Goal: Task Accomplishment & Management: Use online tool/utility

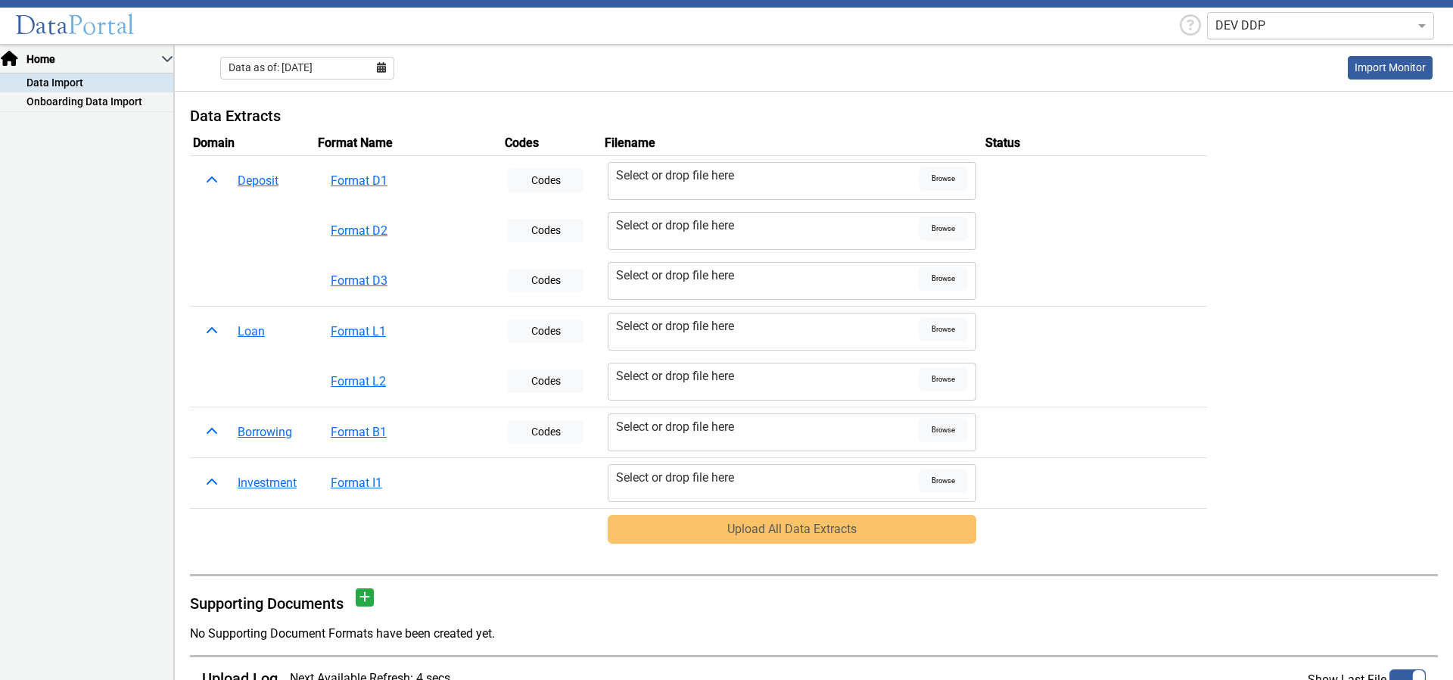
click at [1267, 17] on input "text" at bounding box center [1305, 26] width 180 height 18
type input "work"
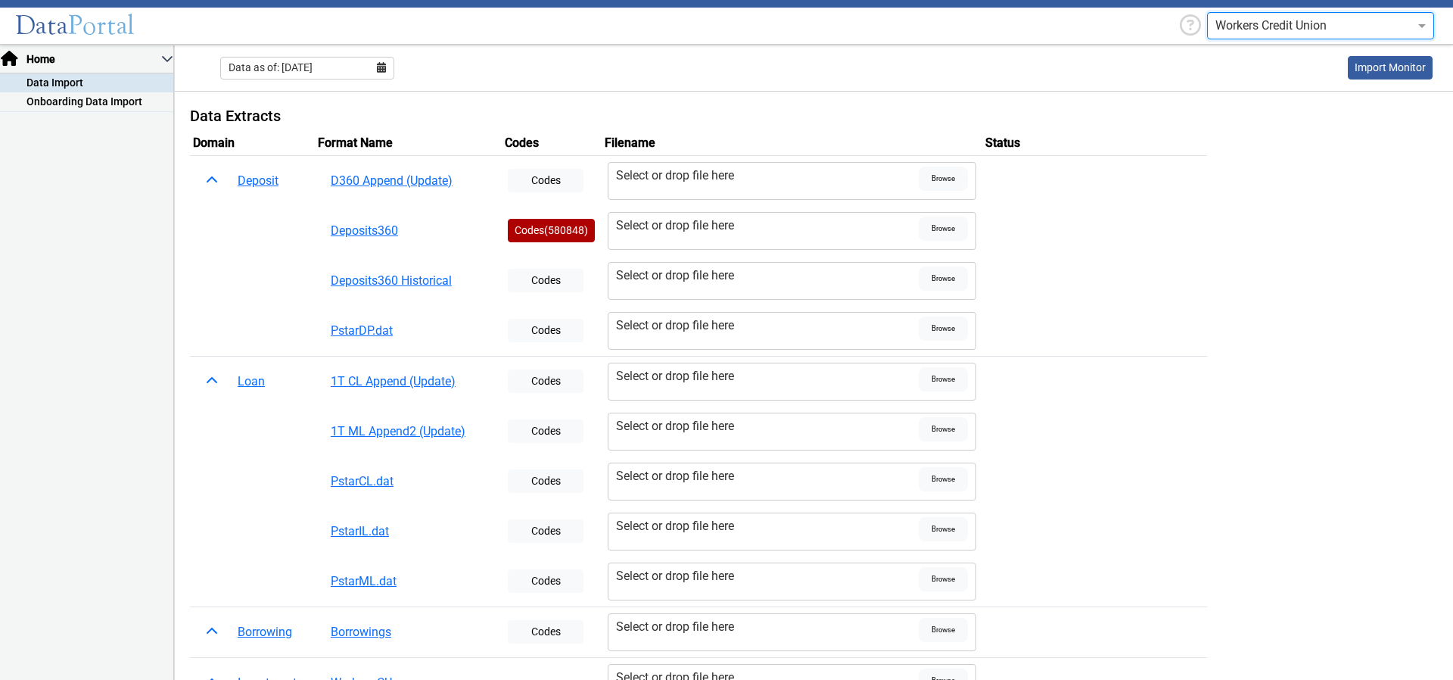
click at [1293, 37] on div "Workers Credit Union" at bounding box center [1320, 25] width 227 height 27
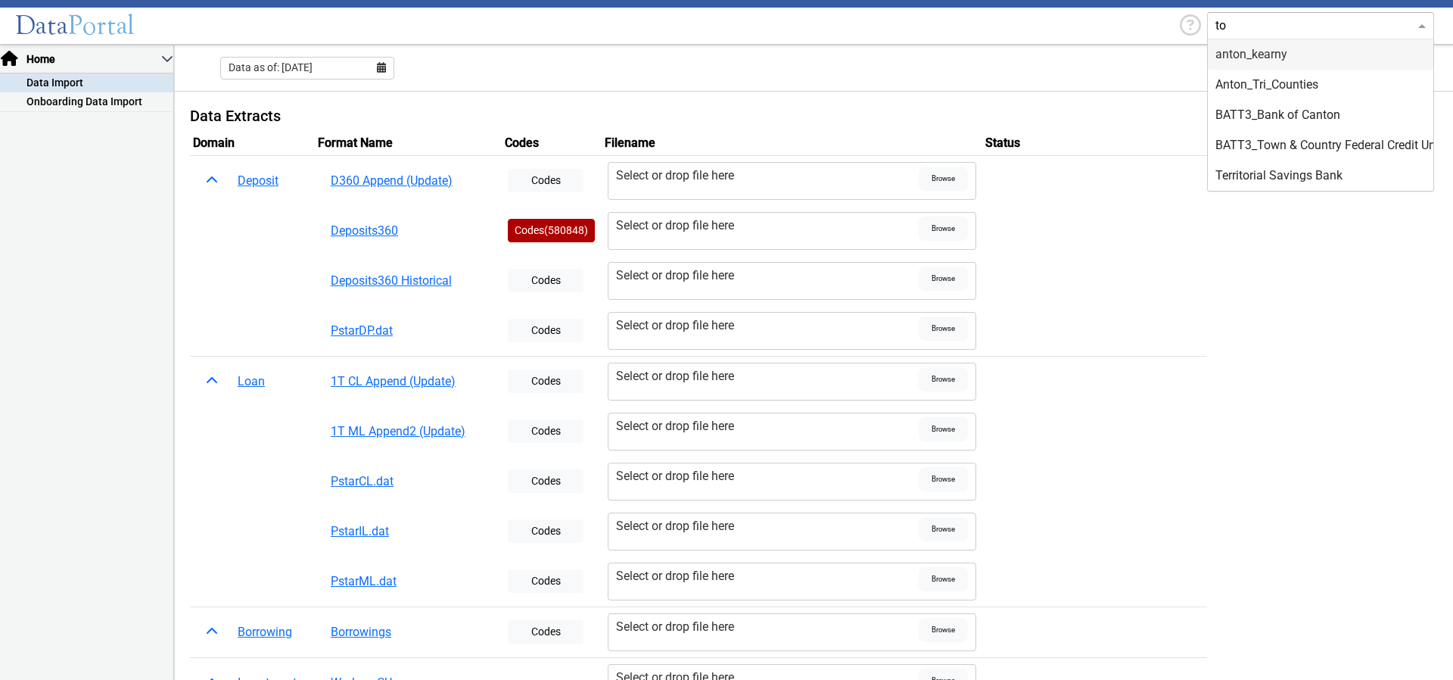
type input "t"
click at [1013, 17] on header "Data Portal Workers Credit Union 00DanaBankQAserver 1st Constitution Bank alask…" at bounding box center [726, 22] width 1453 height 45
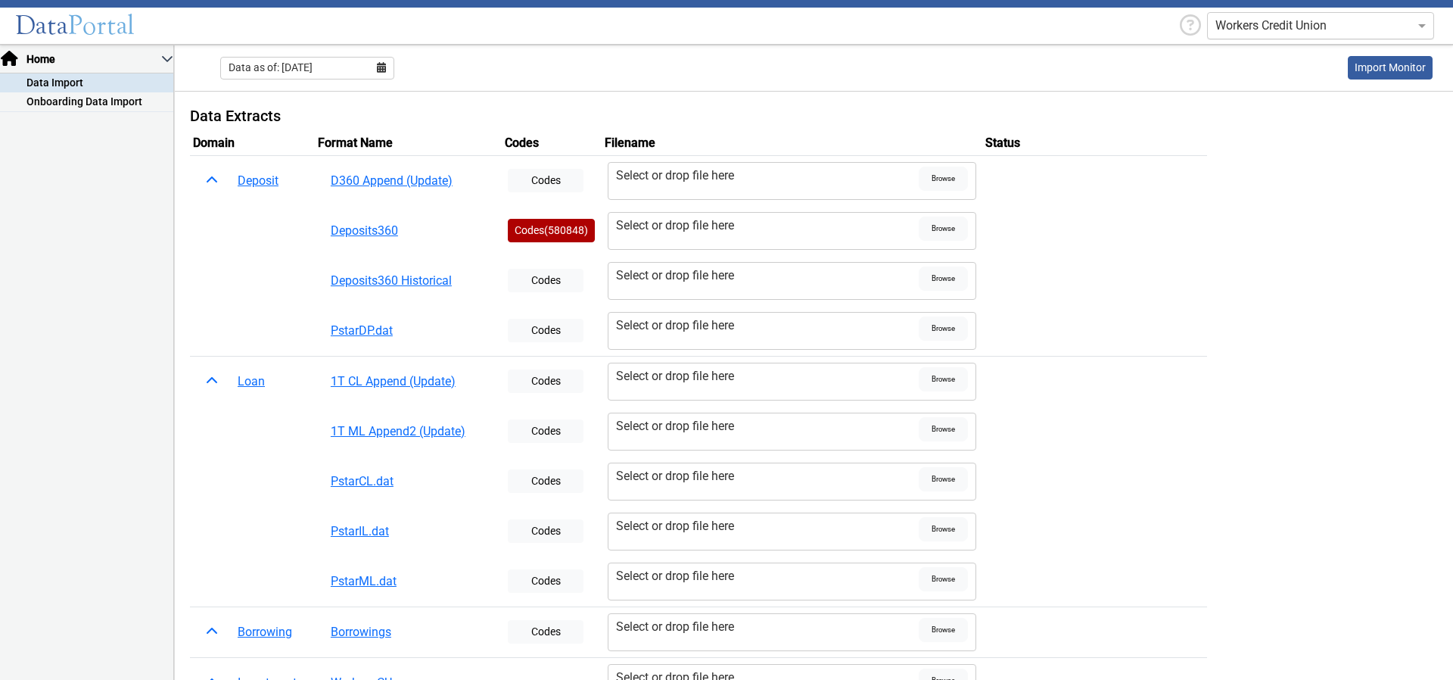
click at [1207, 19] on div "Workers Credit Union" at bounding box center [1306, 25] width 264 height 35
drag, startPoint x: 1228, startPoint y: 24, endPoint x: 1231, endPoint y: 35, distance: 11.0
click at [1229, 24] on input "text" at bounding box center [1305, 26] width 180 height 18
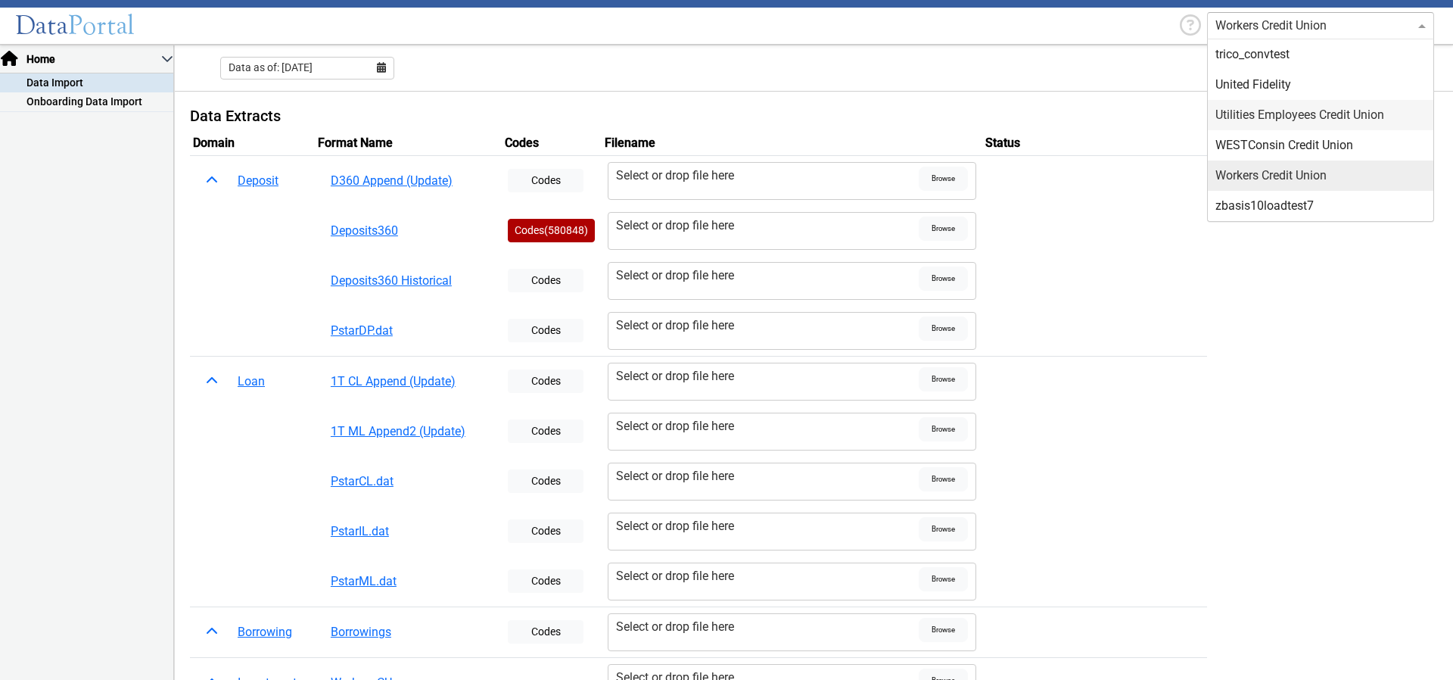
click at [1258, 107] on div "Utilities Employees Credit Union" at bounding box center [1320, 115] width 225 height 30
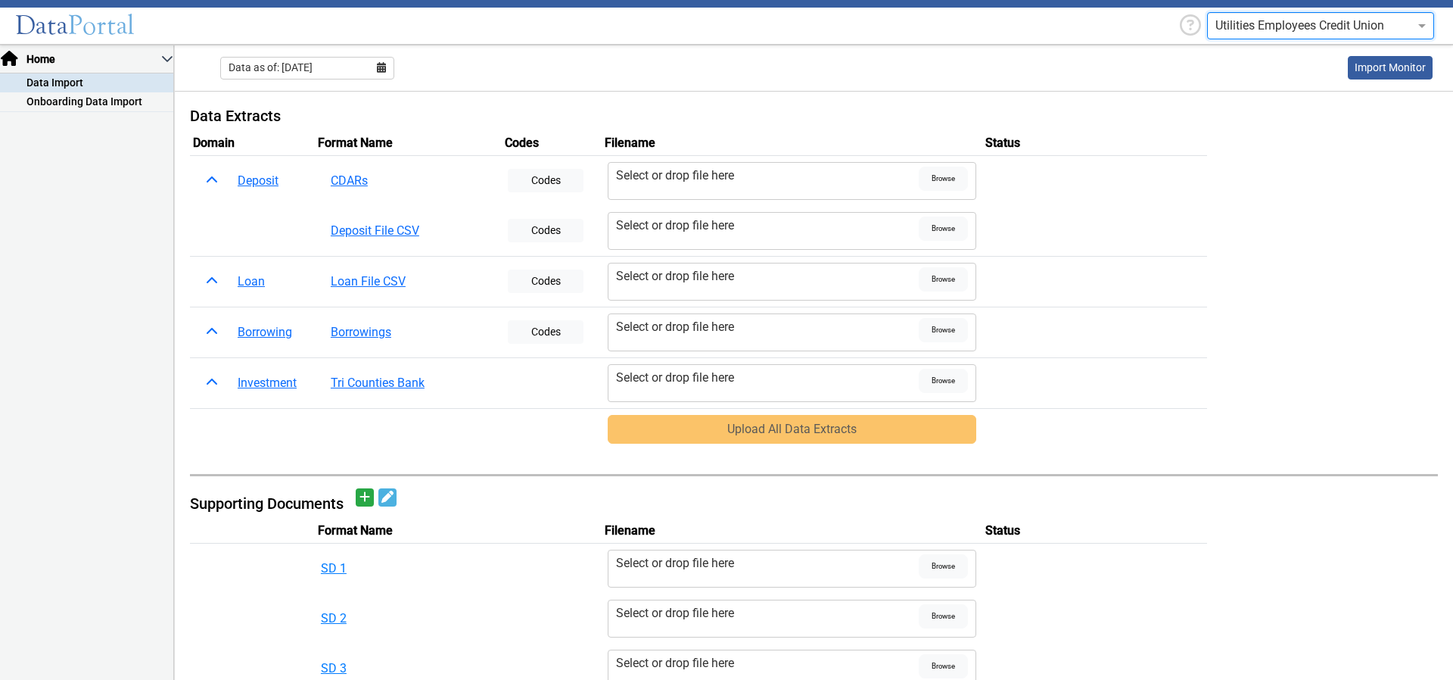
click at [1296, 14] on div "Utilities Employees Credit Union" at bounding box center [1320, 25] width 227 height 27
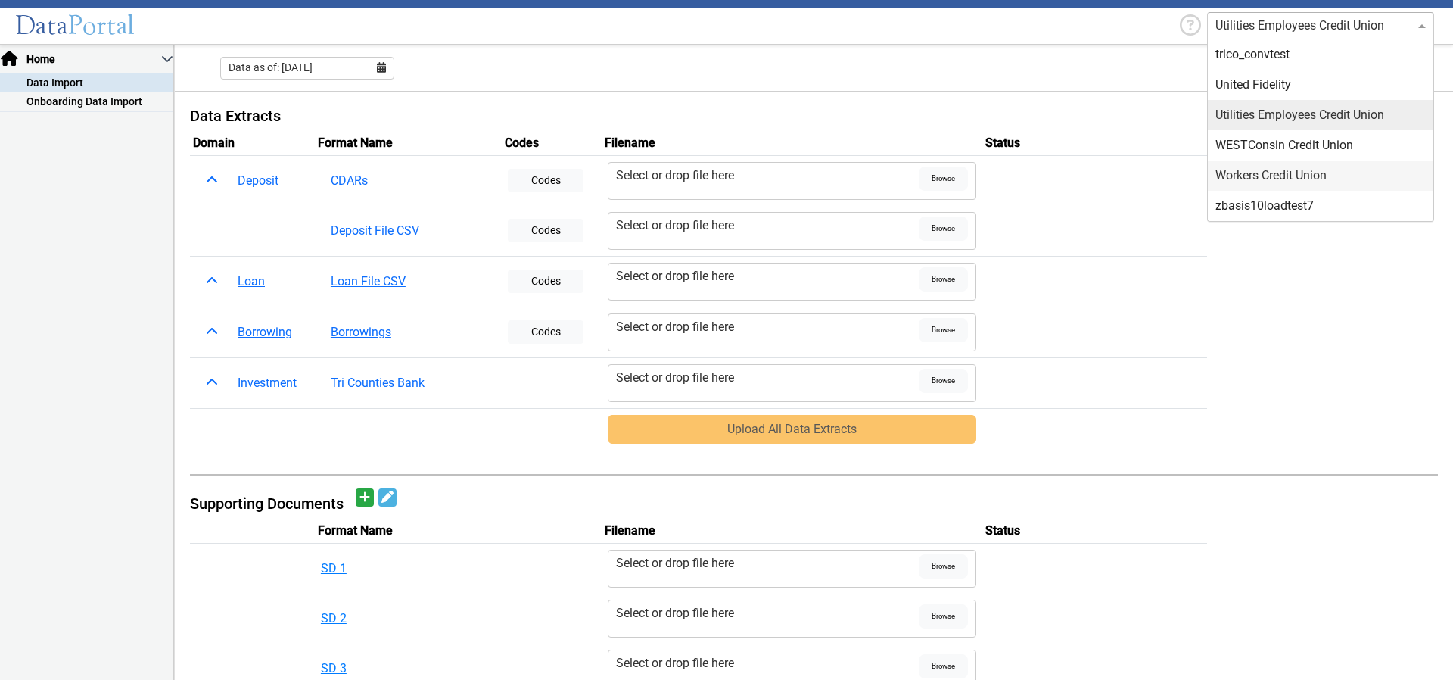
click at [1273, 173] on div "Workers Credit Union" at bounding box center [1320, 175] width 225 height 30
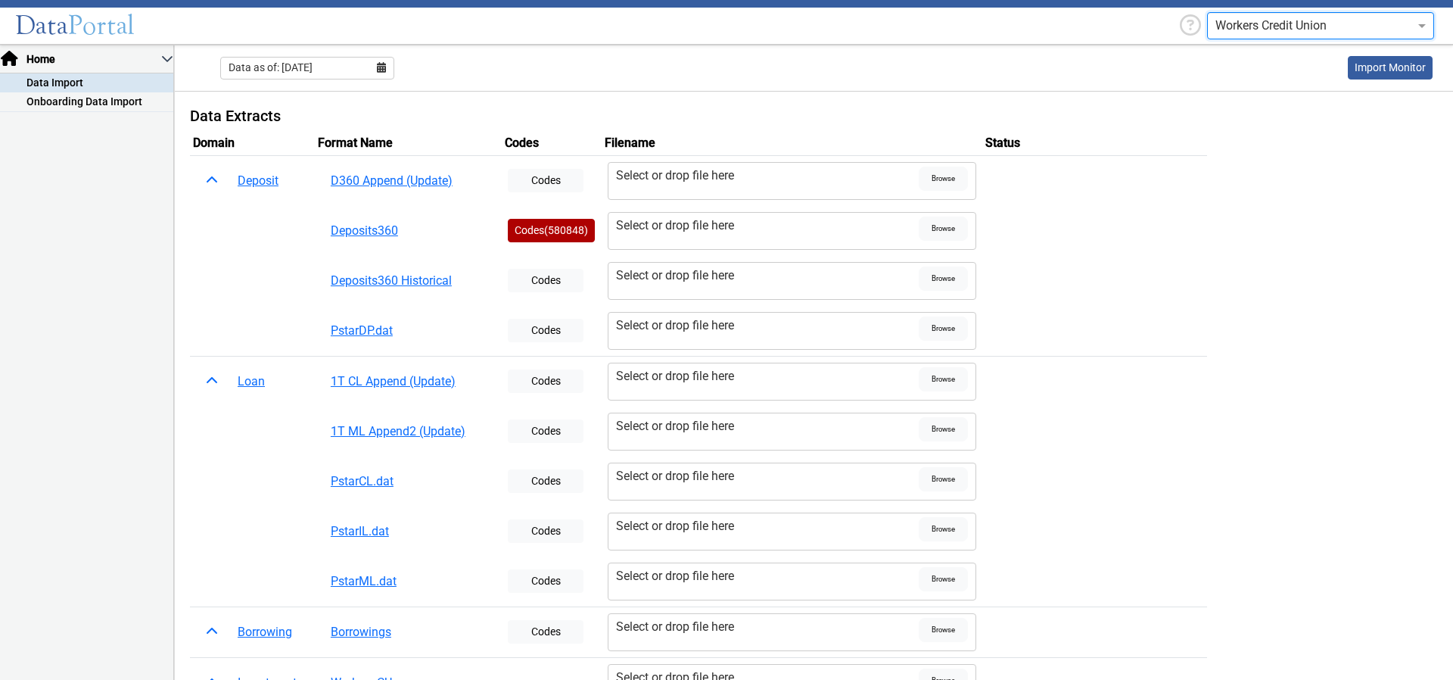
click at [682, 271] on div "Select or drop file here" at bounding box center [767, 275] width 303 height 18
click at [0, 0] on input "Select or drop file here" at bounding box center [0, 0] width 0 height 0
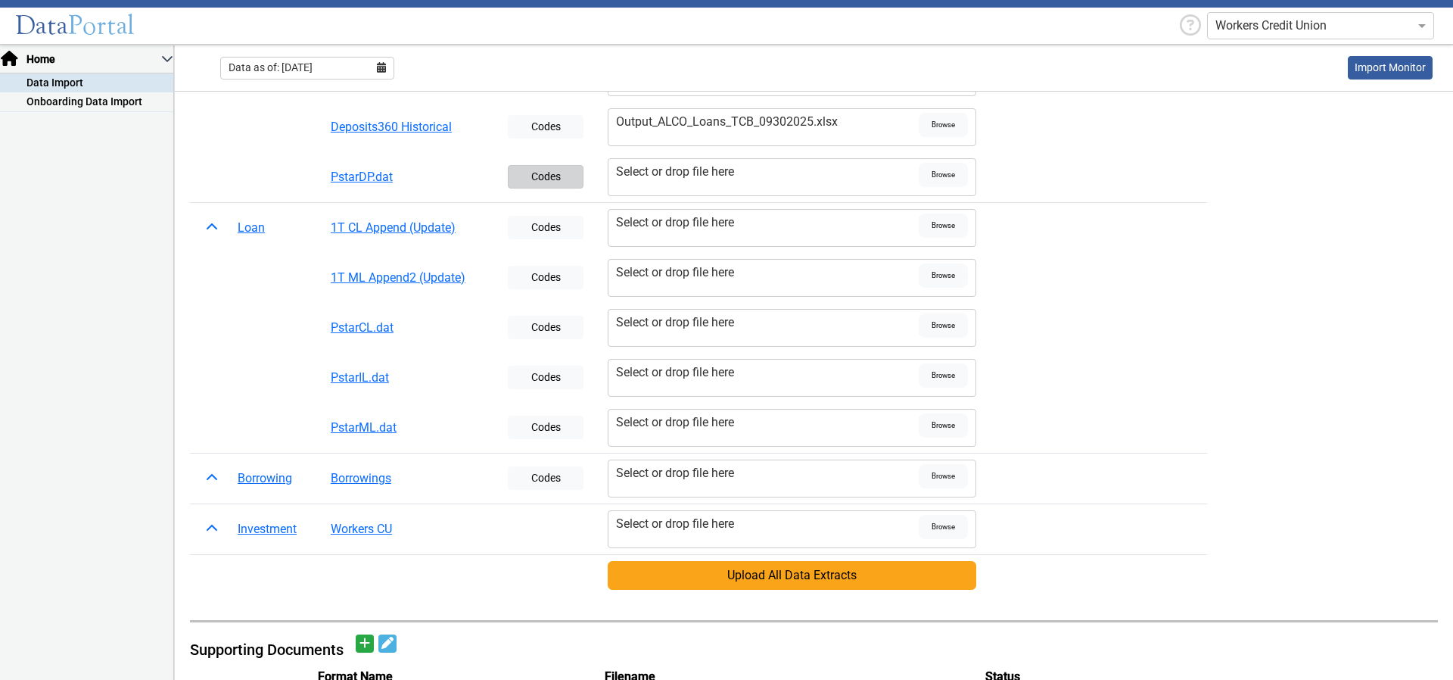
scroll to position [432, 0]
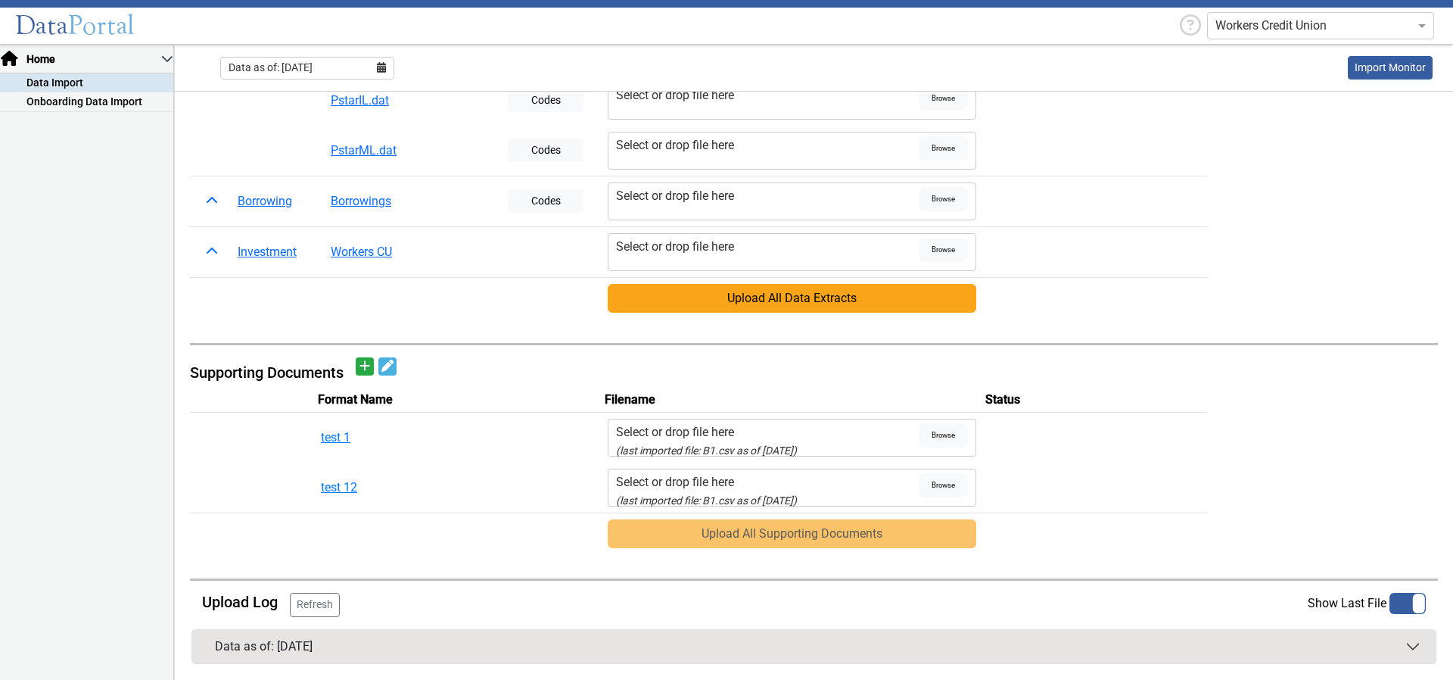
click at [728, 300] on button "Upload All Data Extracts" at bounding box center [792, 298] width 369 height 29
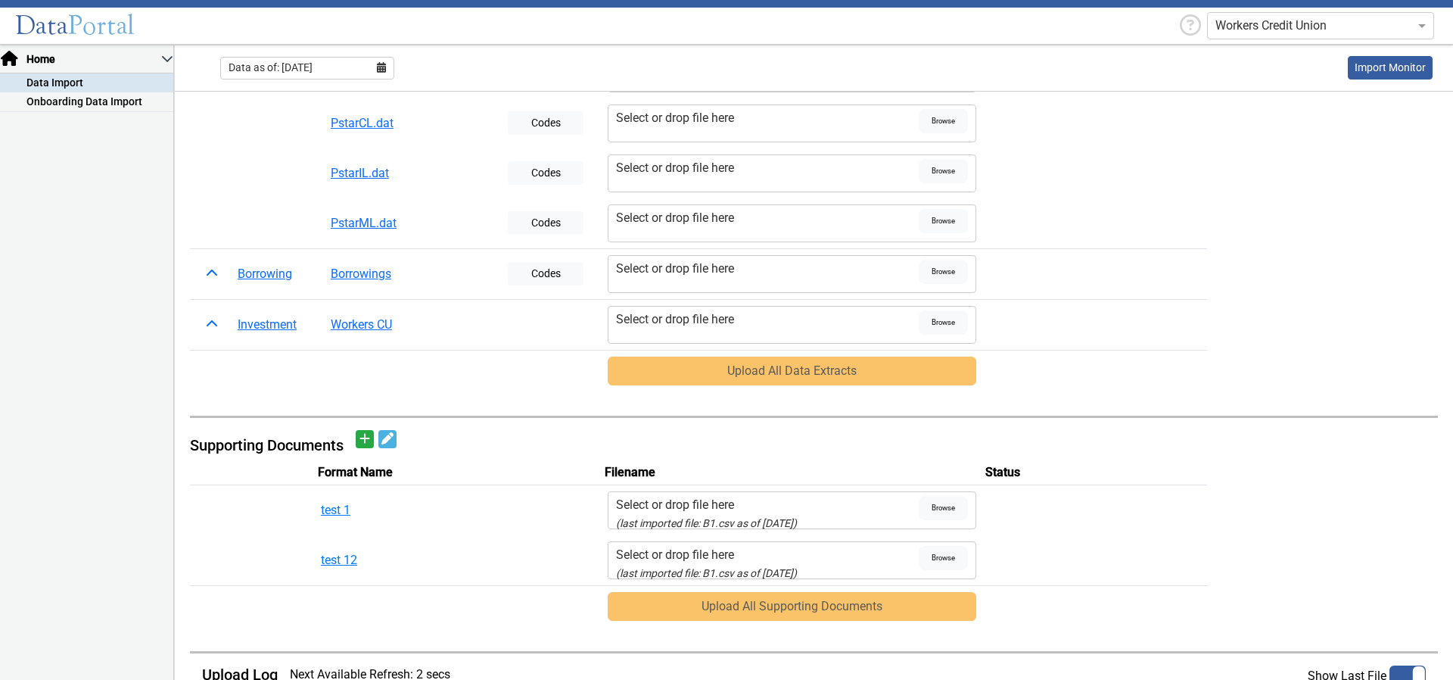
scroll to position [570, 0]
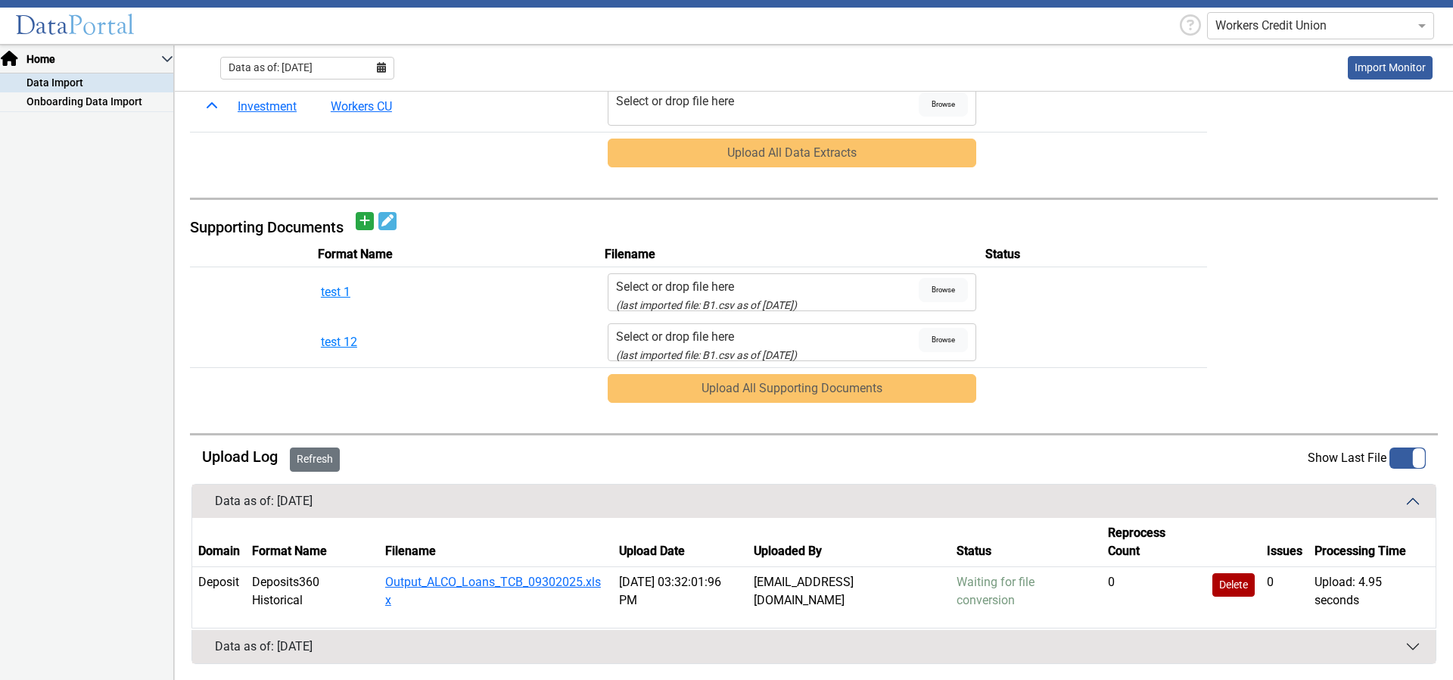
click at [325, 450] on button "Refresh" at bounding box center [315, 459] width 50 height 24
click at [1314, 15] on div "Workers Credit Union" at bounding box center [1320, 25] width 227 height 27
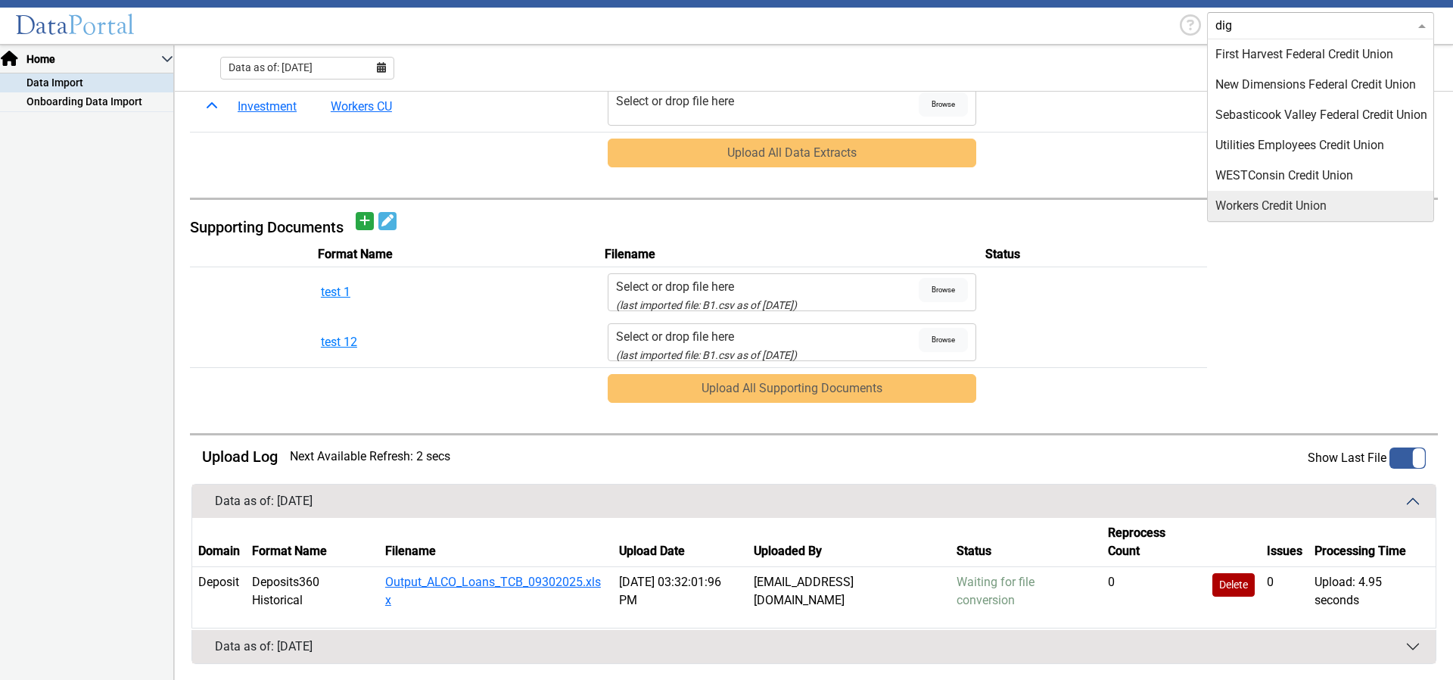
scroll to position [0, 0]
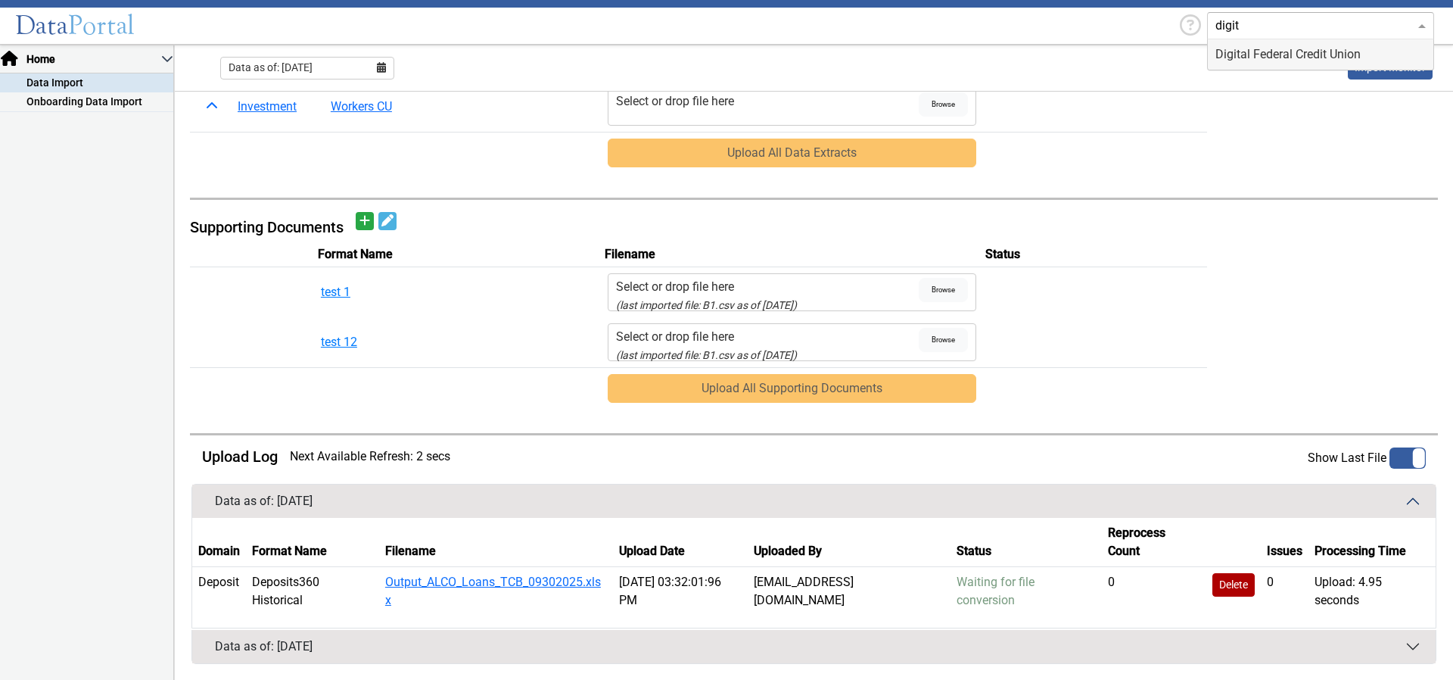
type input "digita"
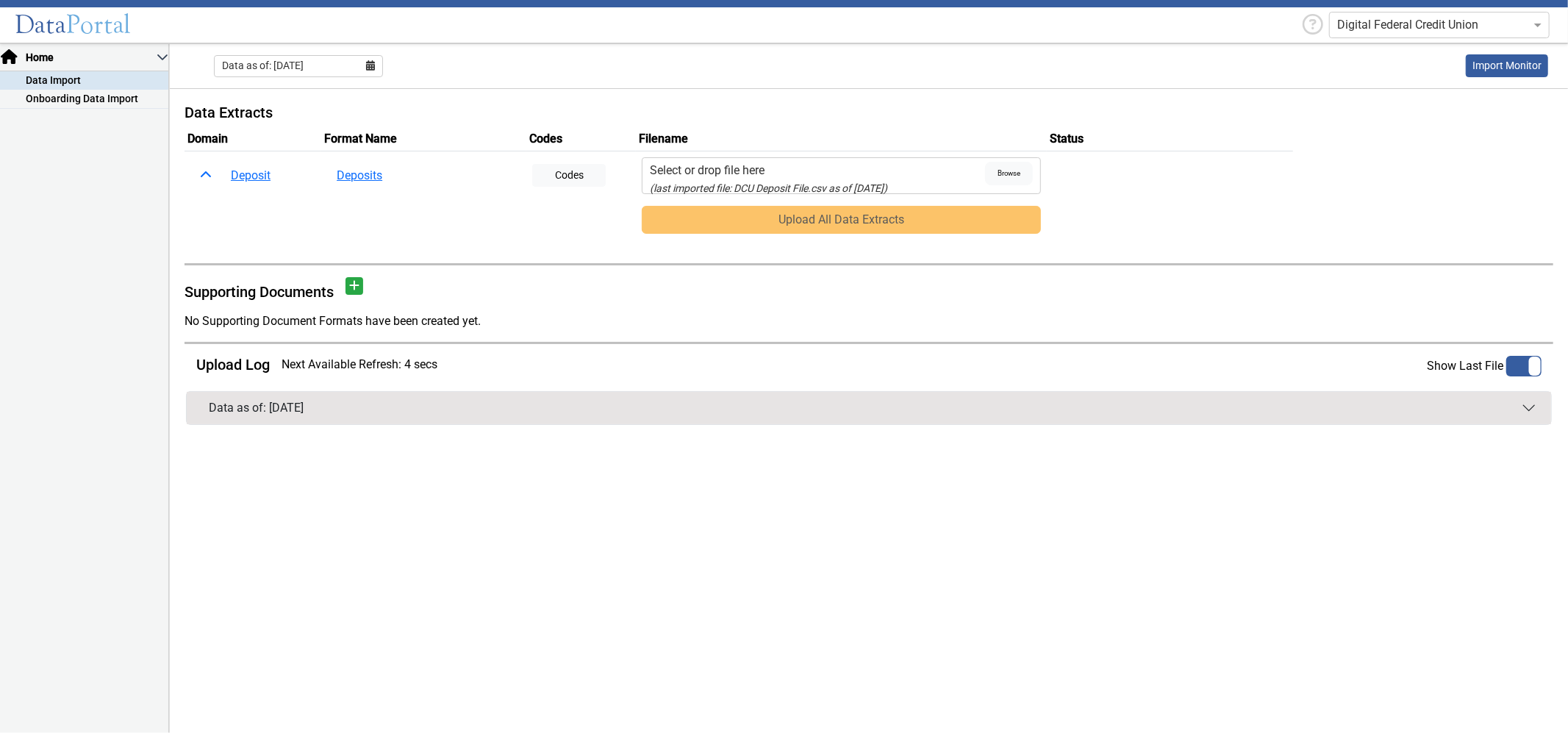
click at [670, 170] on div "Select or drop file here" at bounding box center [817, 170] width 335 height 17
click at [0, 0] on input "Select or drop file here (last imported file: DCU Deposit File.csv as of 08/31/…" at bounding box center [0, 0] width 0 height 0
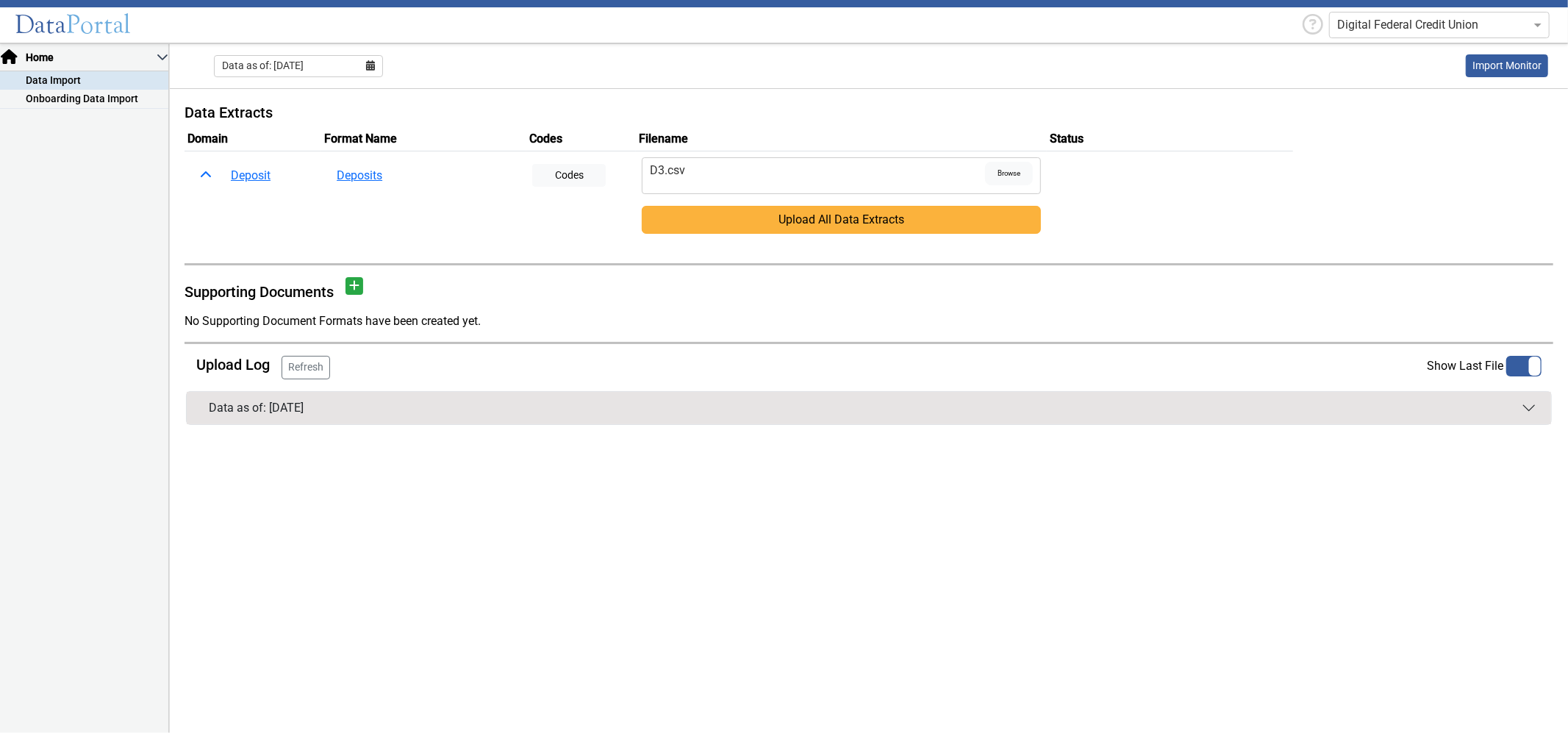
click at [767, 219] on button "Upload All Data Extracts" at bounding box center [841, 220] width 399 height 28
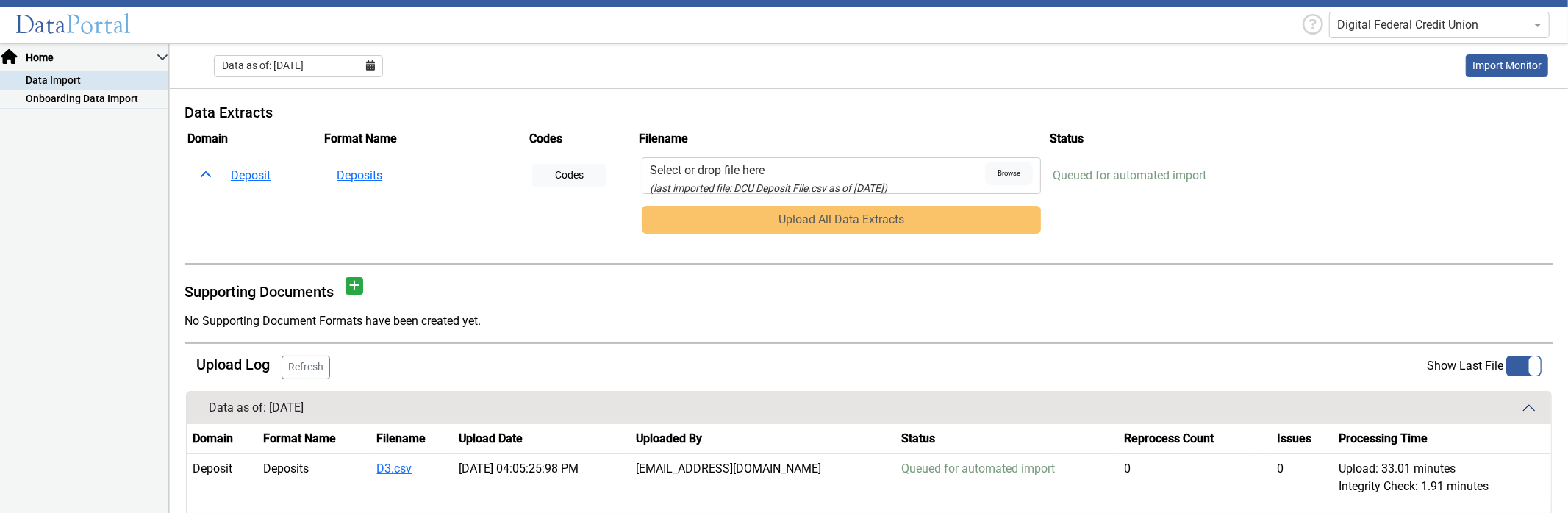
click at [665, 188] on small "(last imported file: DCU Deposit File.csv as of 08/31/2025)" at bounding box center [768, 188] width 237 height 12
click at [0, 0] on input "Select or drop file here (last imported file: DCU Deposit File.csv as of 08/31/…" at bounding box center [0, 0] width 0 height 0
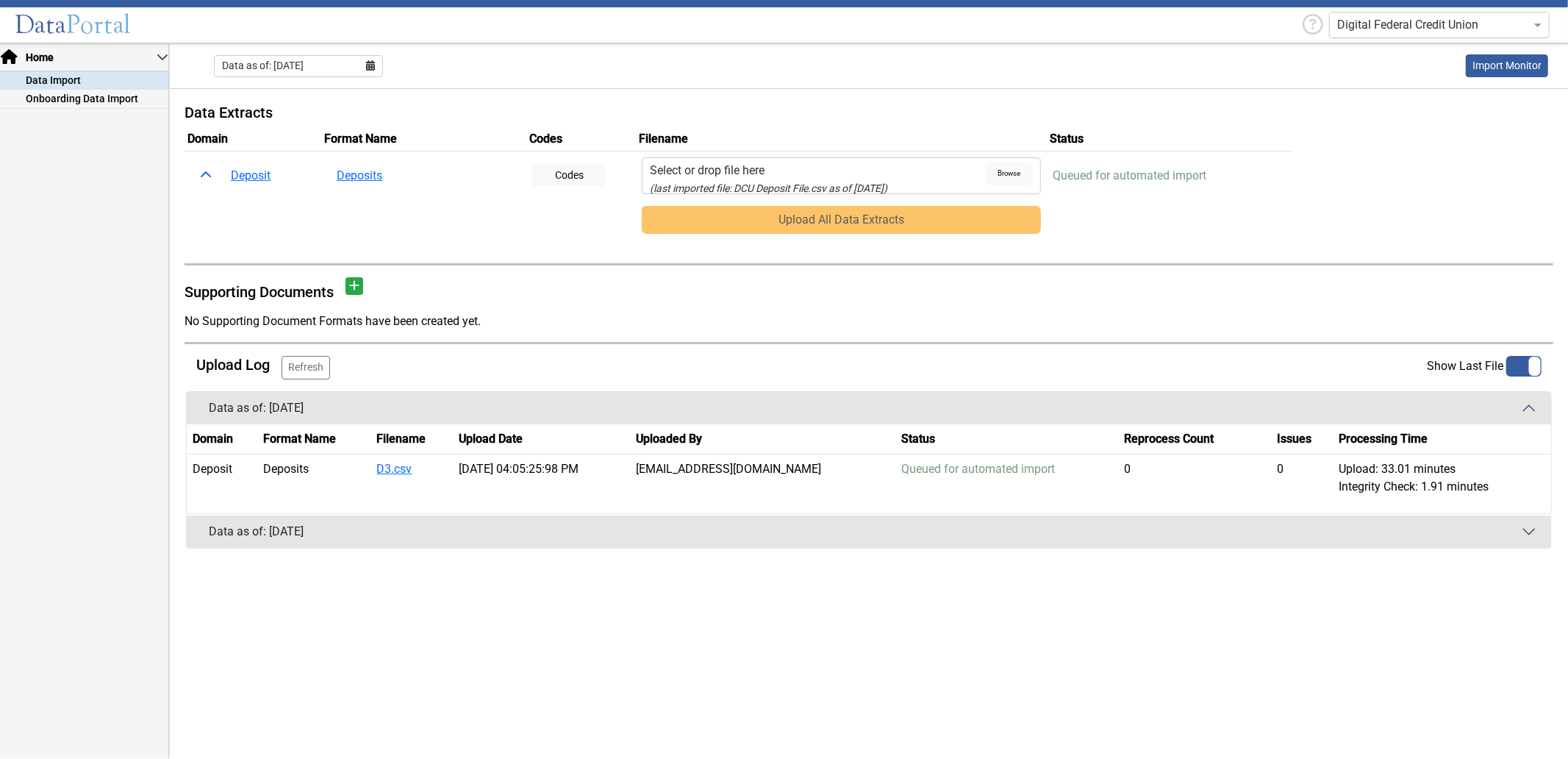
click at [1422, 32] on input "text" at bounding box center [1424, 25] width 175 height 17
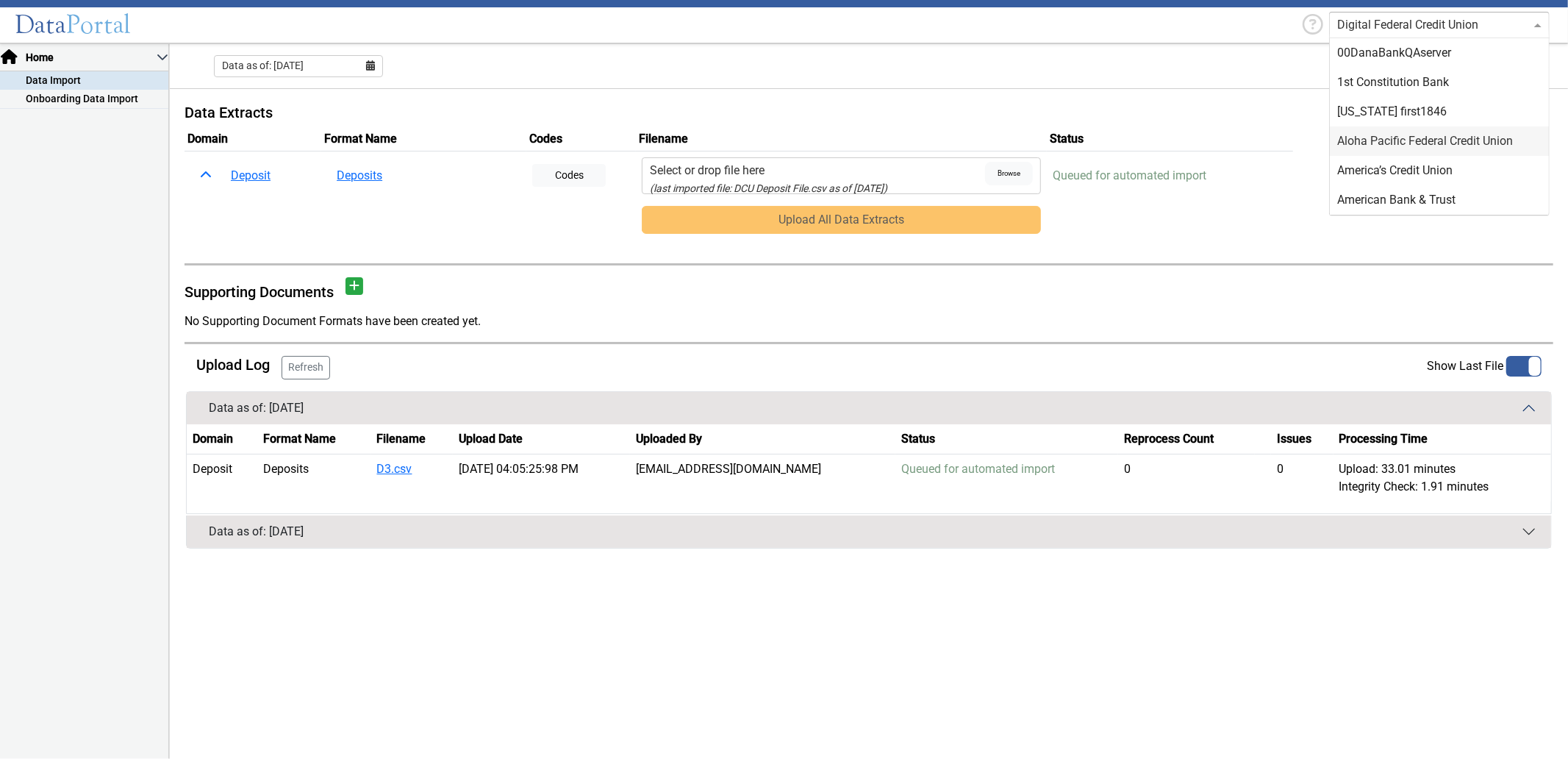
click at [1399, 142] on div "Aloha Pacific Federal Credit Union" at bounding box center [1439, 141] width 219 height 29
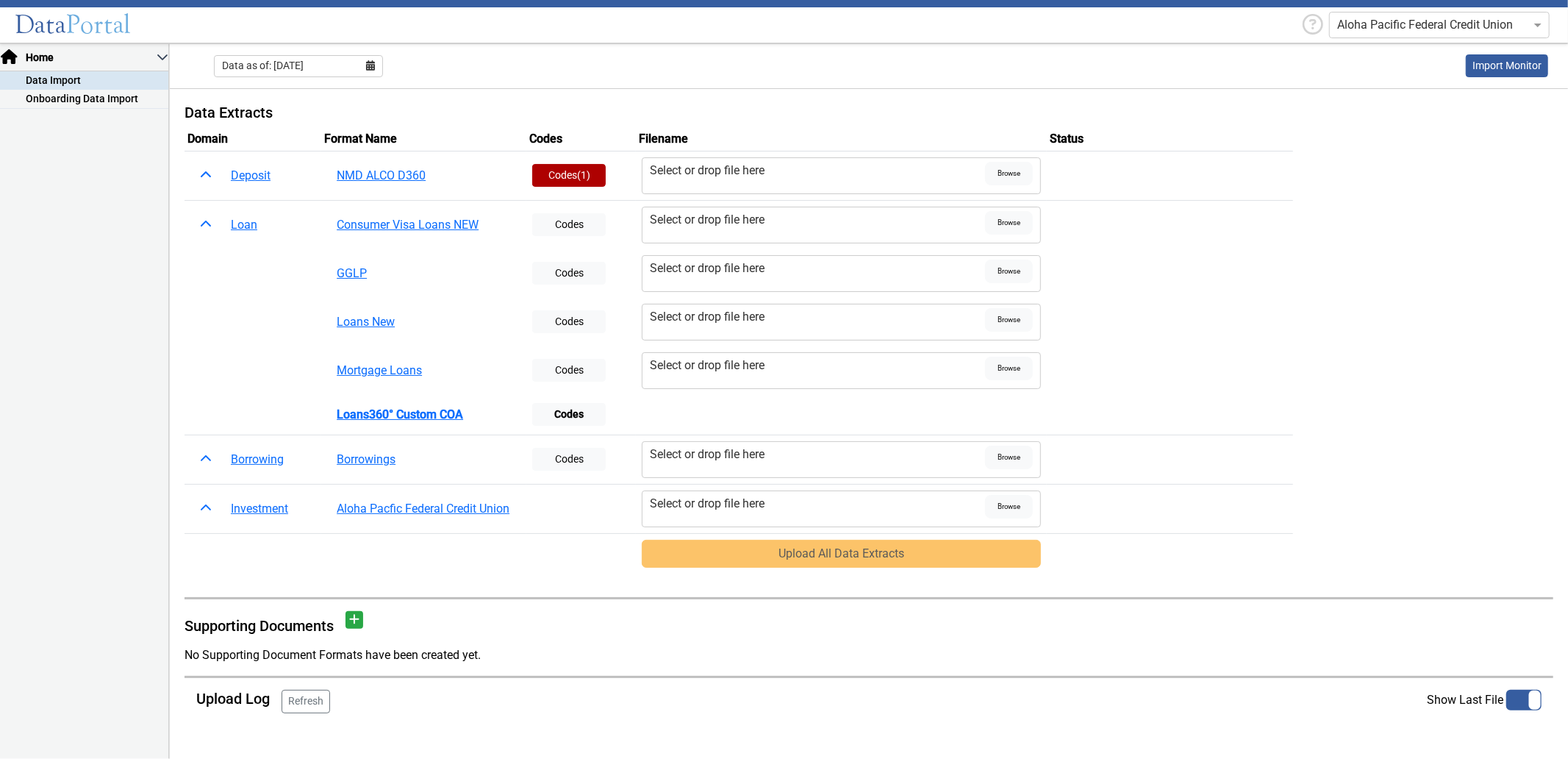
drag, startPoint x: 995, startPoint y: 370, endPoint x: 1045, endPoint y: 742, distance: 375.3
click at [1045, 742] on main "Data Extracts Domain Format Name Codes Filename Status Deposit NMD ALCO D360 Co…" at bounding box center [869, 425] width 1398 height 671
click at [194, 62] on icon at bounding box center [190, 66] width 21 height 21
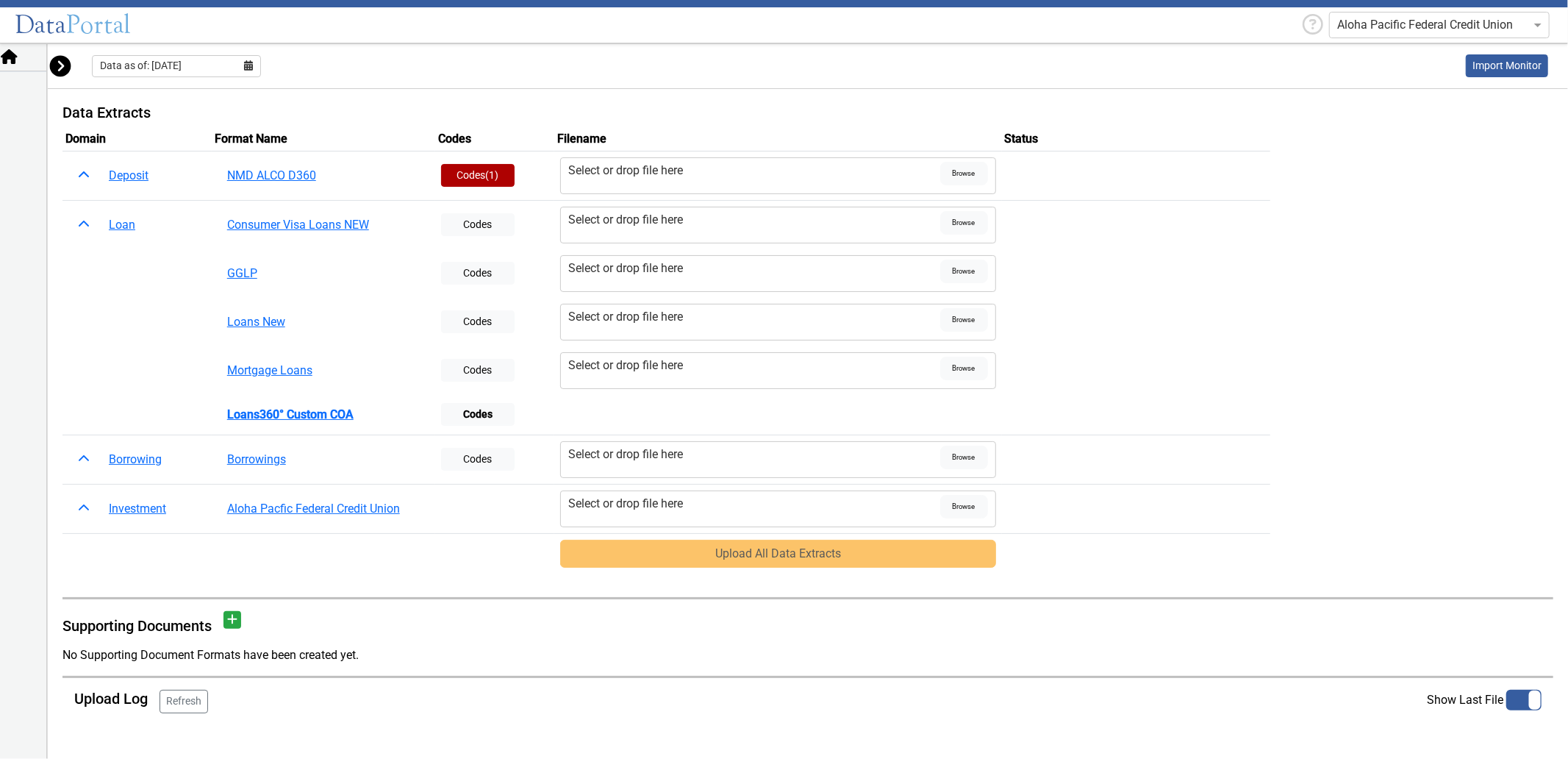
click at [56, 71] on icon at bounding box center [60, 66] width 21 height 21
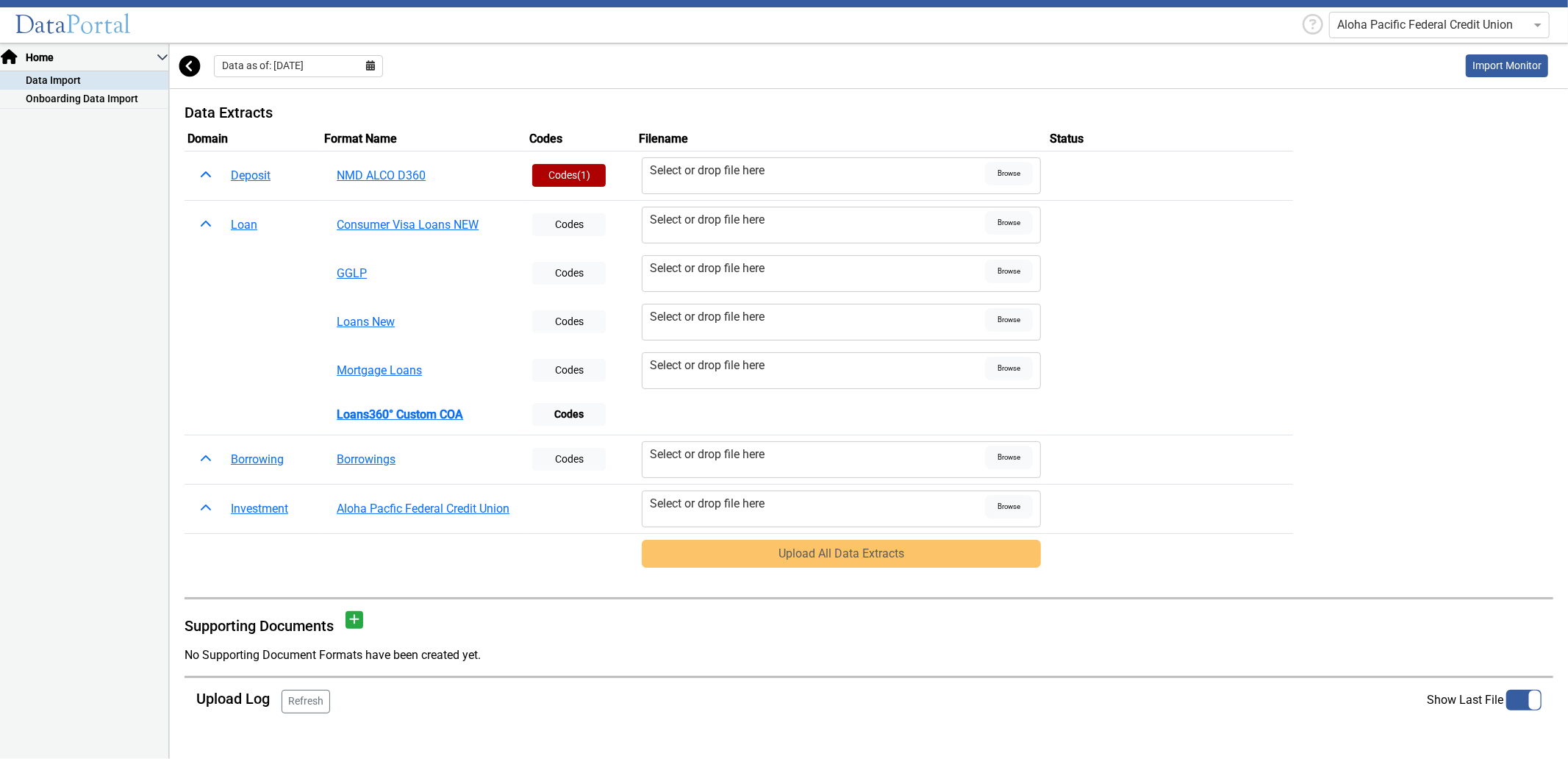
click at [186, 61] on icon at bounding box center [190, 66] width 21 height 21
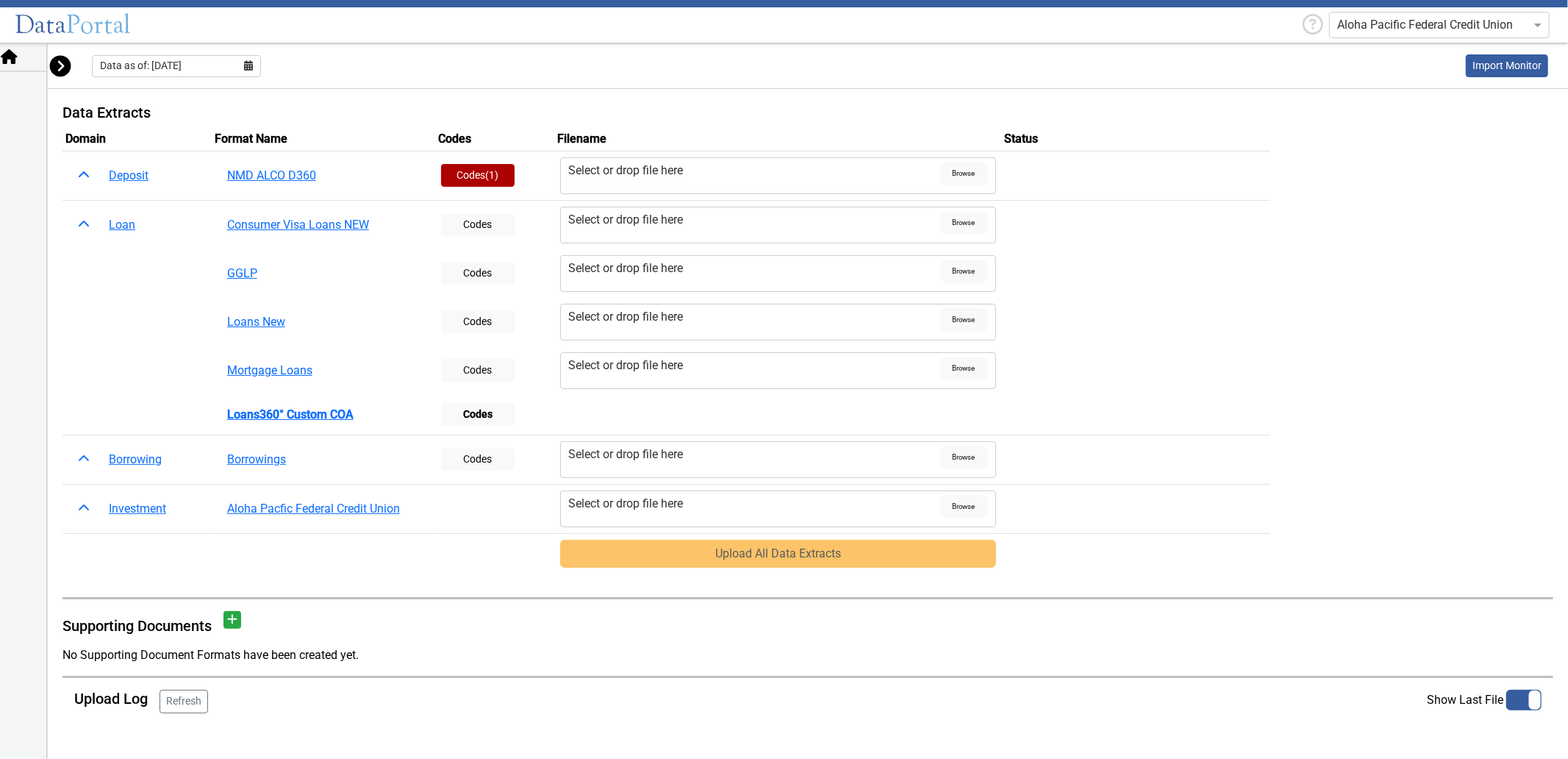
click at [60, 62] on icon at bounding box center [60, 66] width 21 height 21
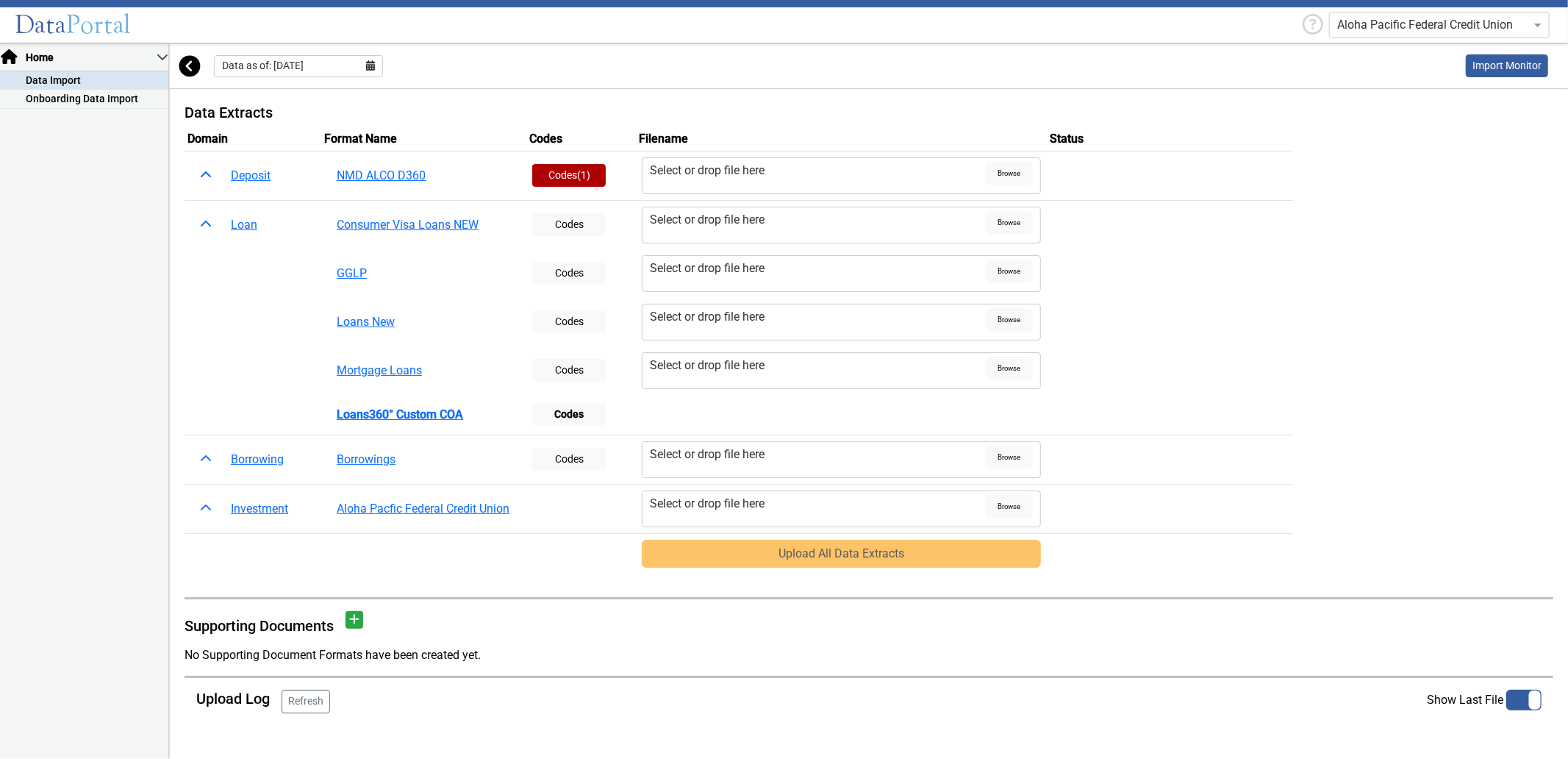
click at [184, 54] on fa-icon at bounding box center [190, 67] width 21 height 25
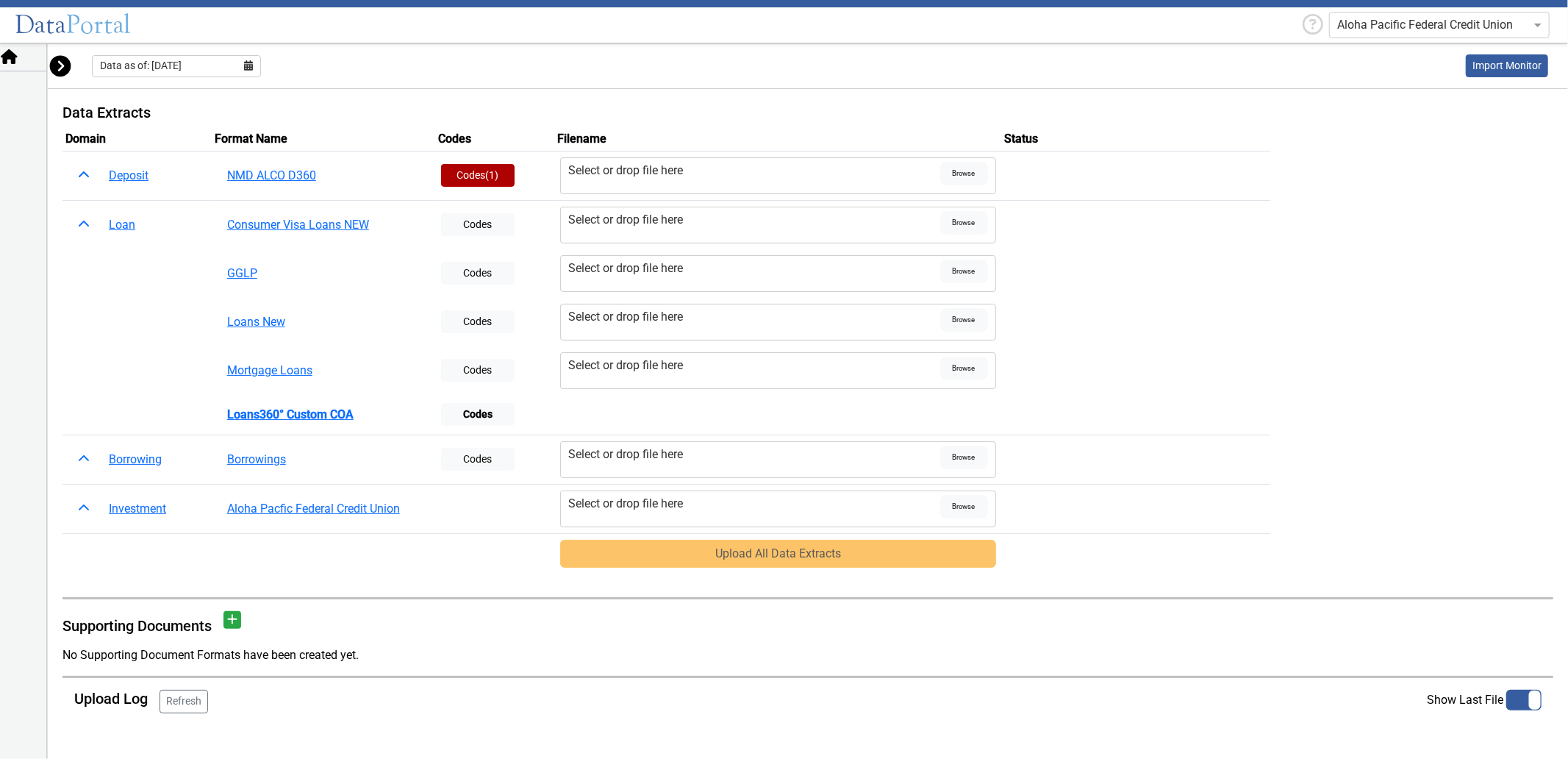
click at [601, 378] on label "Select or drop file here" at bounding box center [754, 370] width 371 height 28
click at [0, 0] on input "Select or drop file here" at bounding box center [0, 0] width 0 height 0
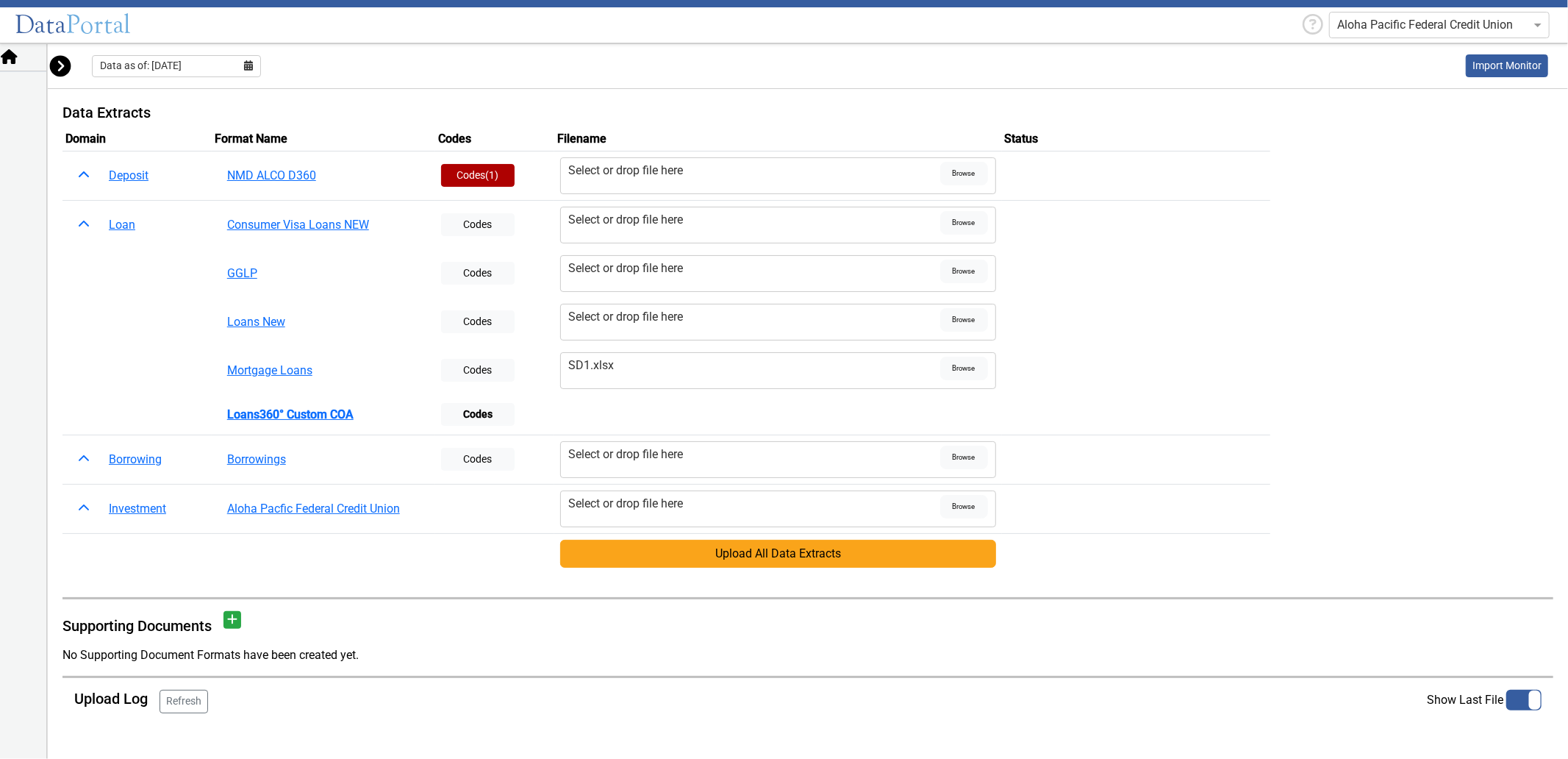
click at [615, 325] on div "Select or drop file here" at bounding box center [754, 317] width 371 height 17
click at [0, 0] on input "Select or drop file here" at bounding box center [0, 0] width 0 height 0
click at [63, 67] on icon at bounding box center [60, 66] width 21 height 21
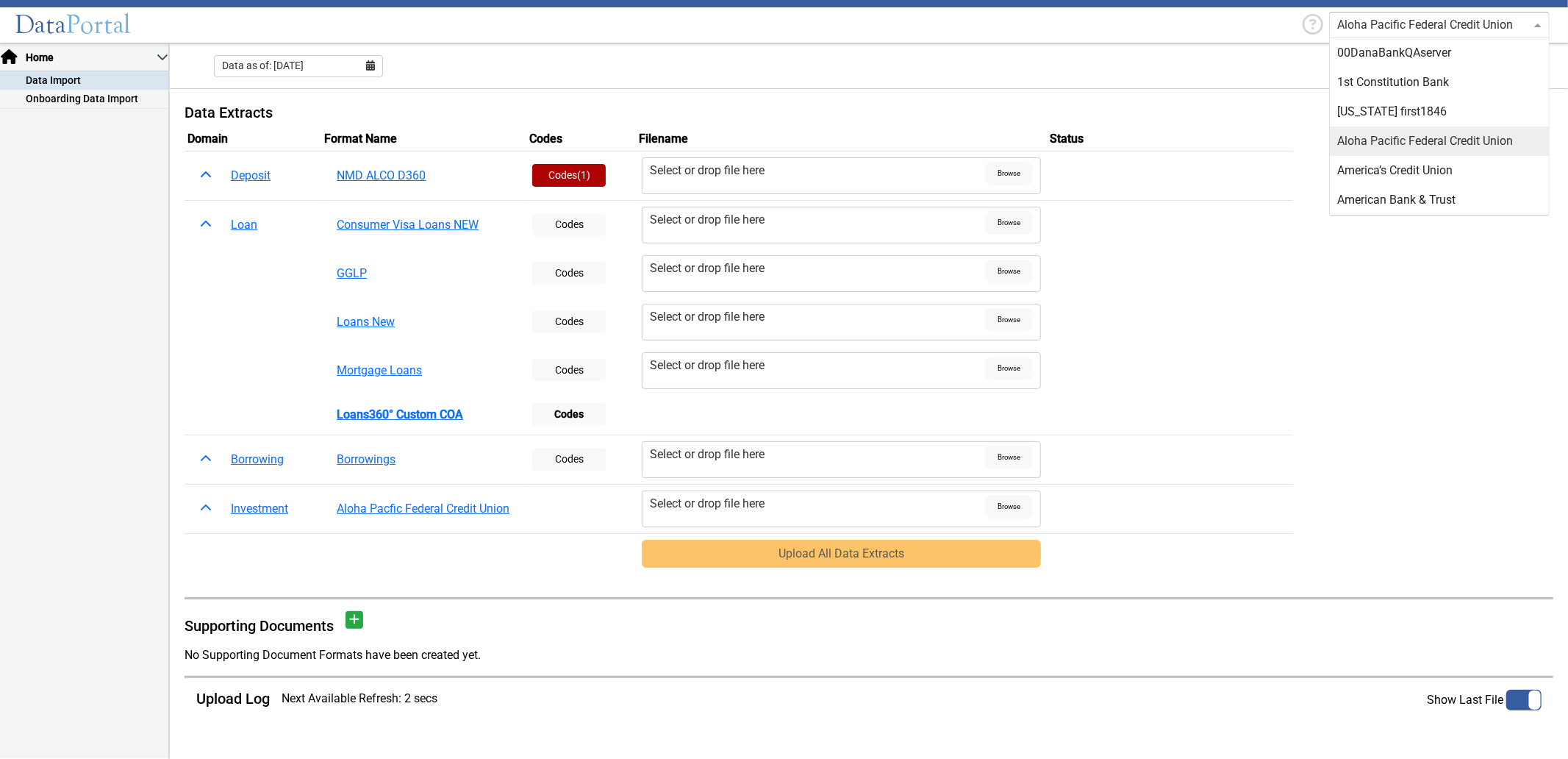
click at [1358, 28] on input "text" at bounding box center [1424, 25] width 175 height 17
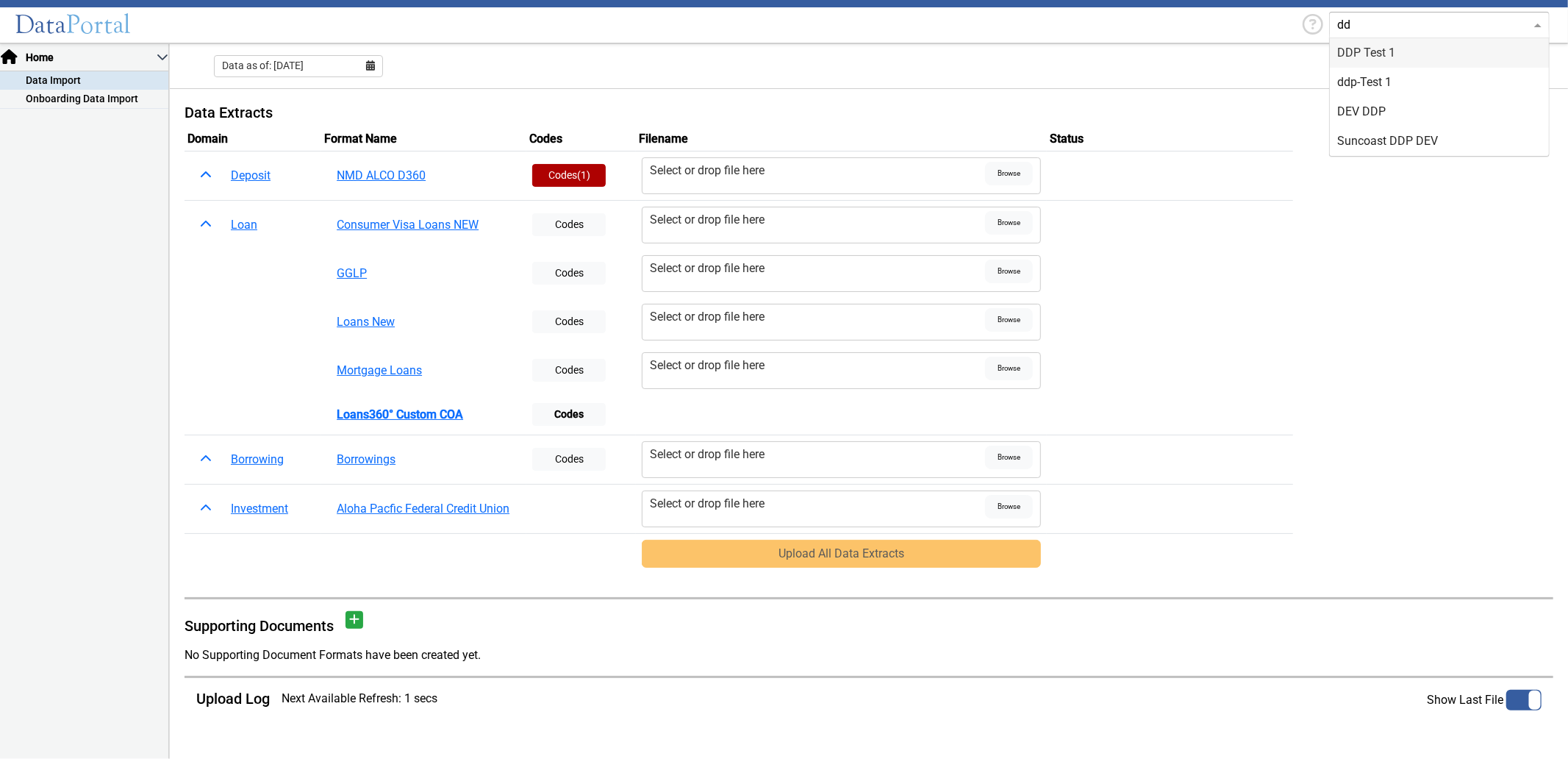
type input "ddp"
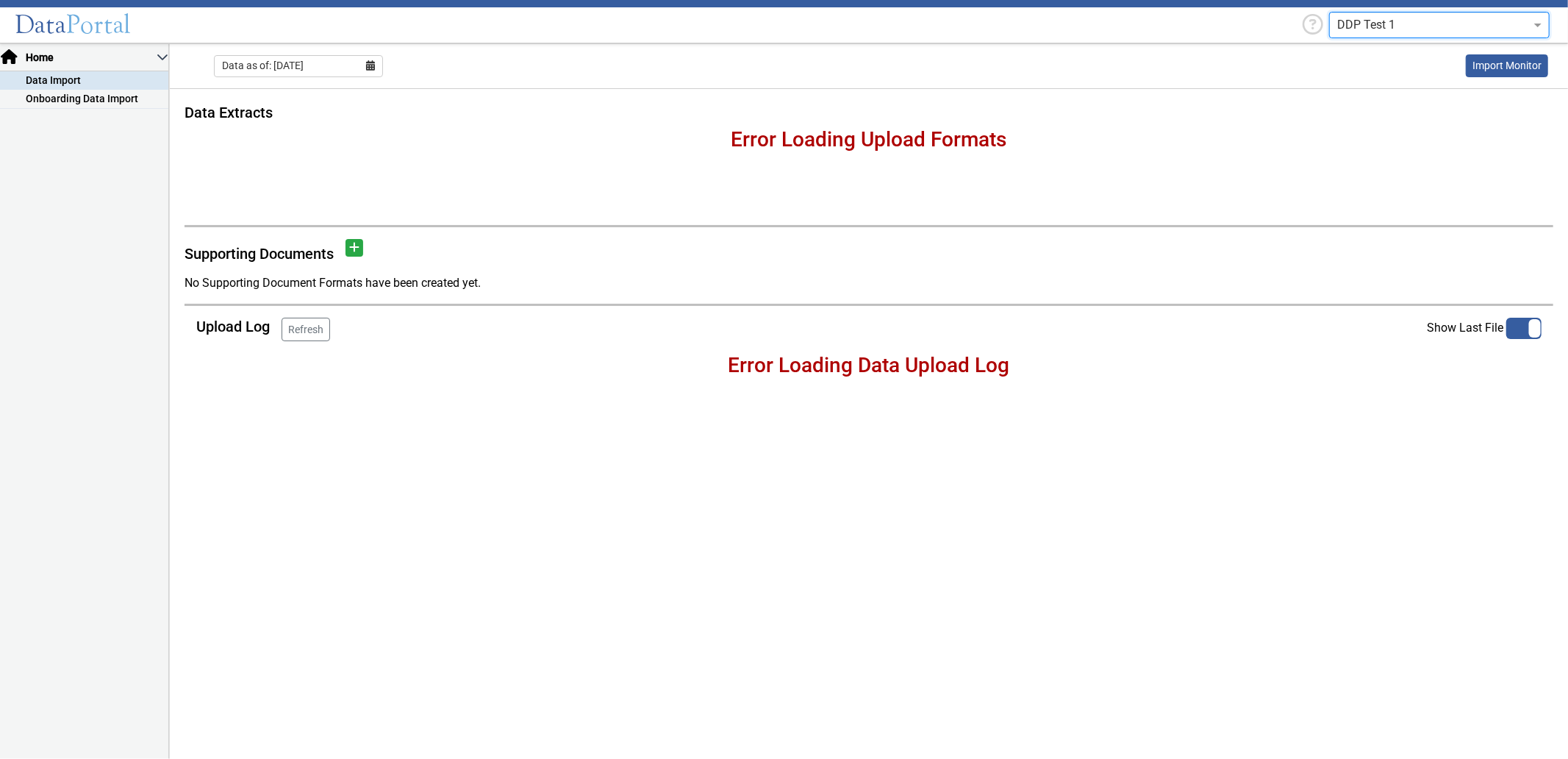
click at [1385, 6] on header "Data Portal DDP Test 1" at bounding box center [784, 21] width 1568 height 44
click at [1387, 22] on input "text" at bounding box center [1424, 25] width 175 height 17
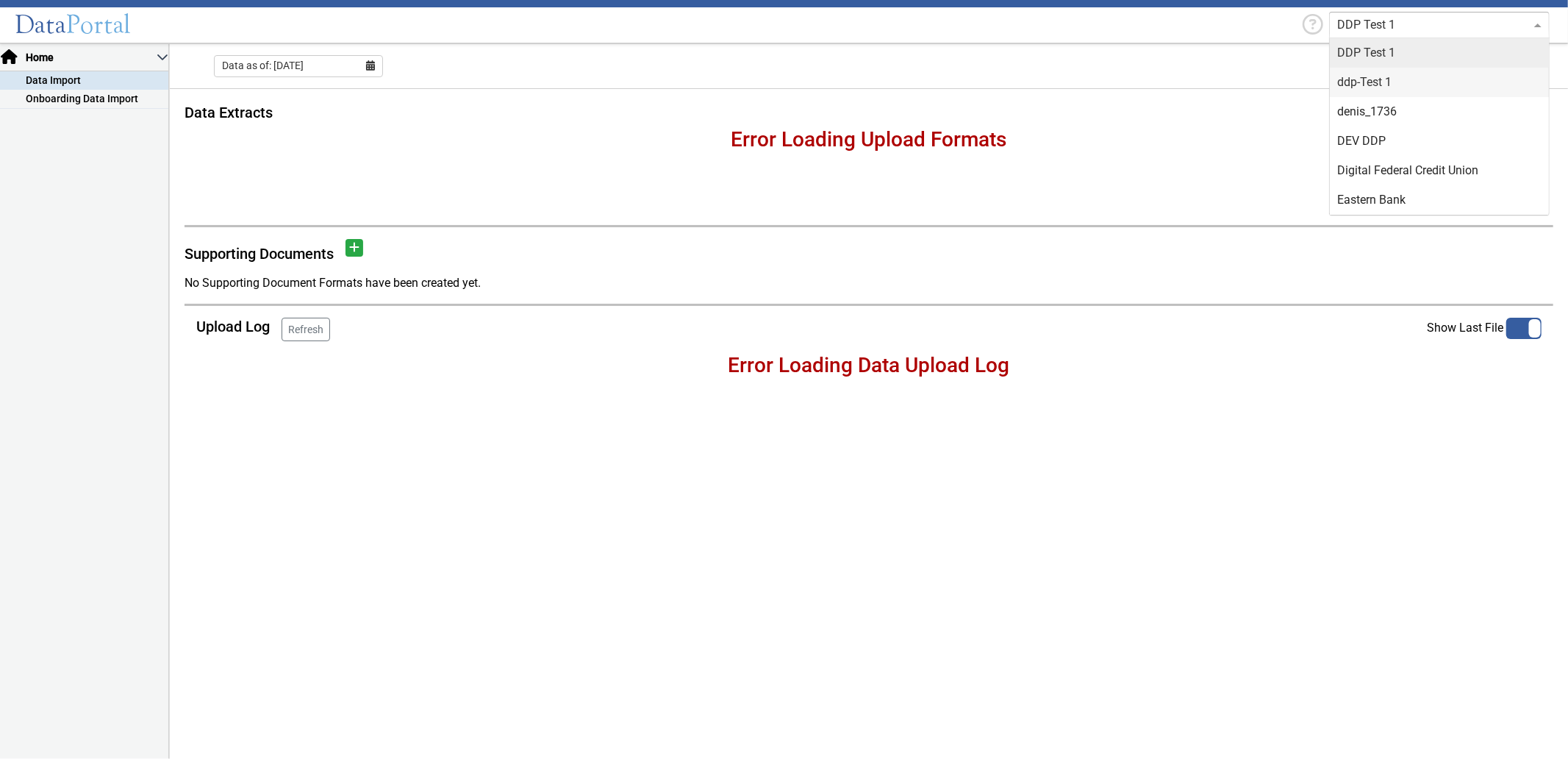
click at [1385, 86] on div "ddp-Test 1" at bounding box center [1439, 83] width 219 height 29
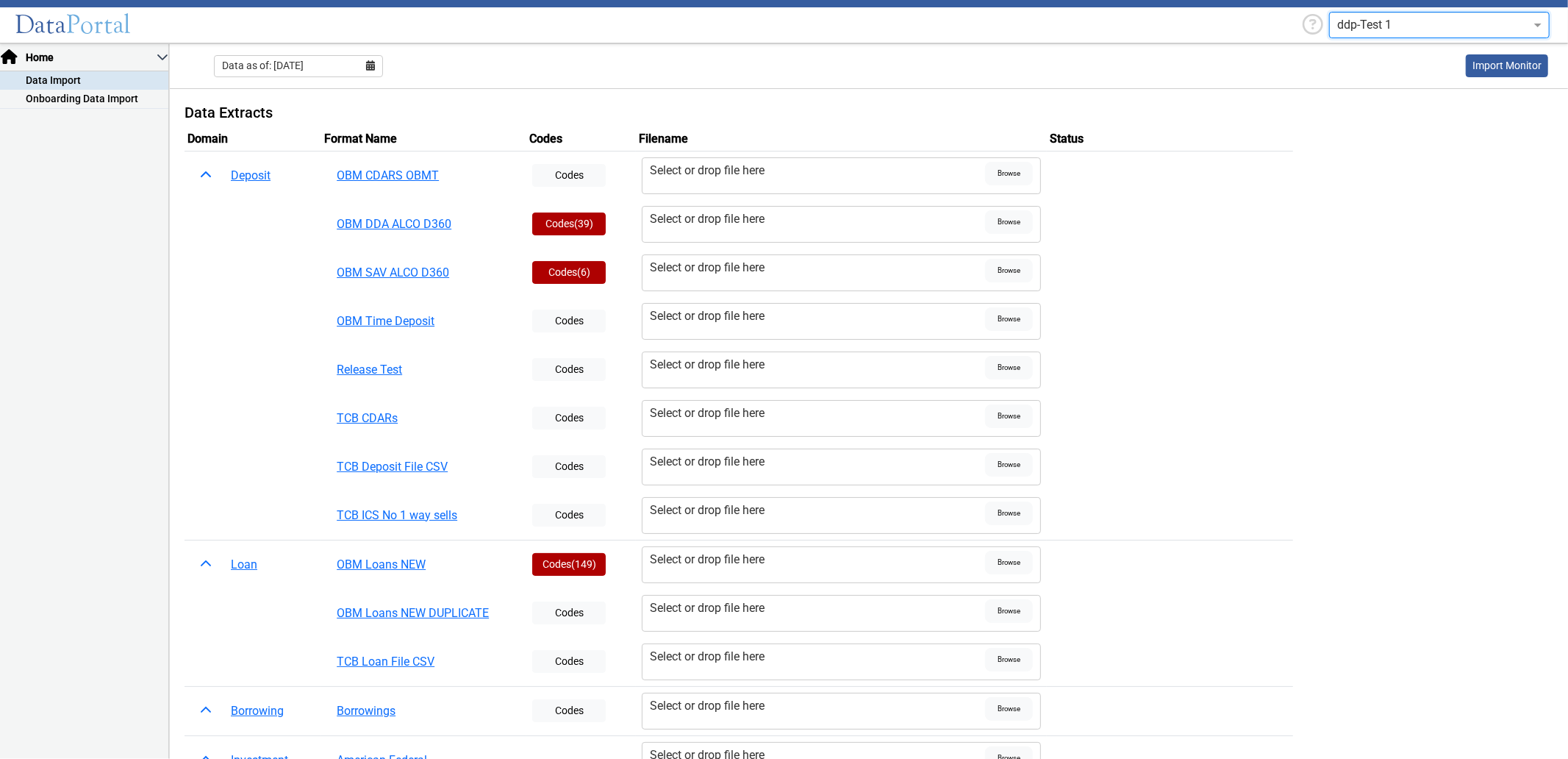
click at [1377, 28] on input "text" at bounding box center [1424, 25] width 175 height 17
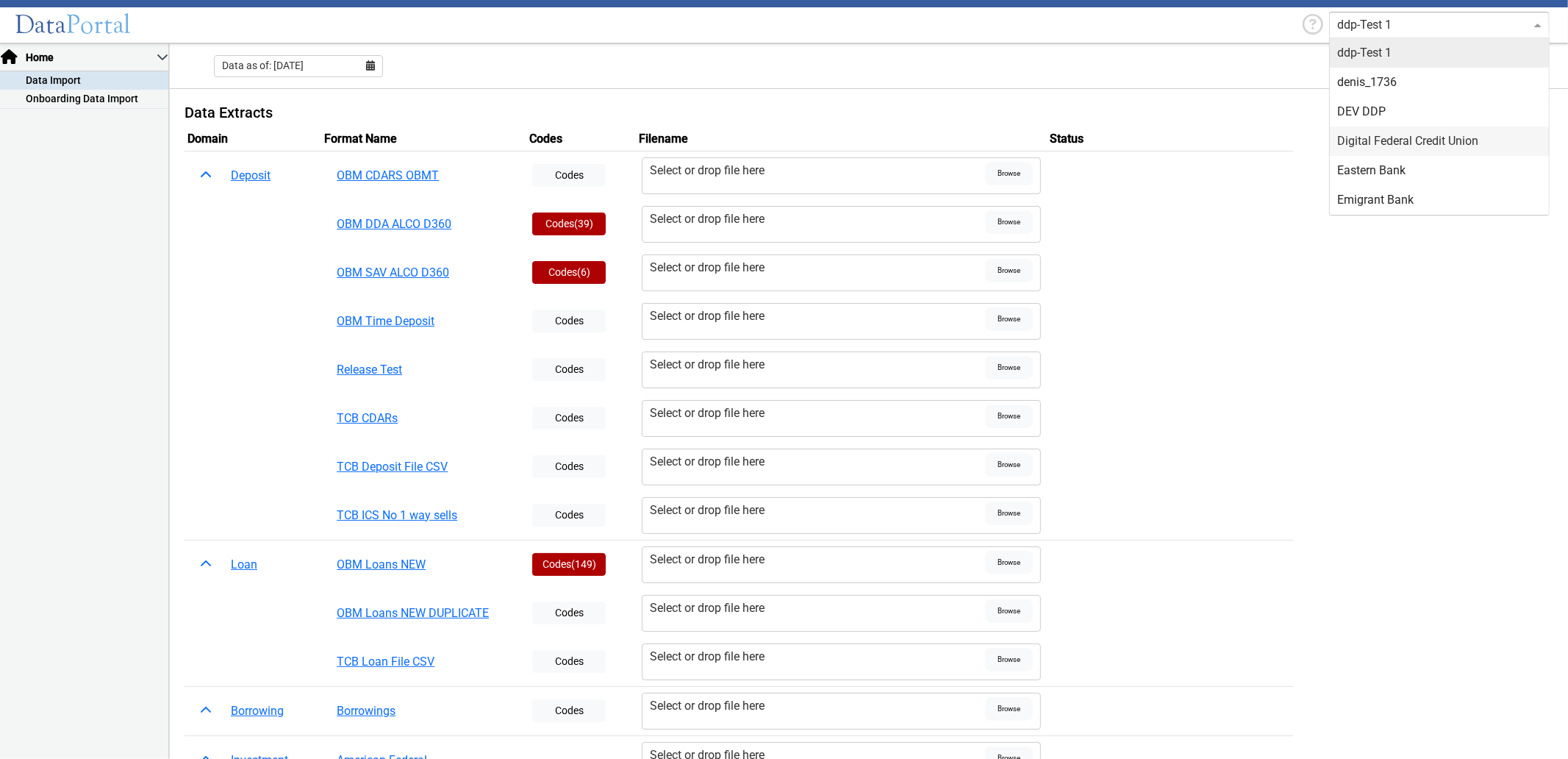
click at [1390, 137] on div "Digital Federal Credit Union" at bounding box center [1439, 141] width 219 height 29
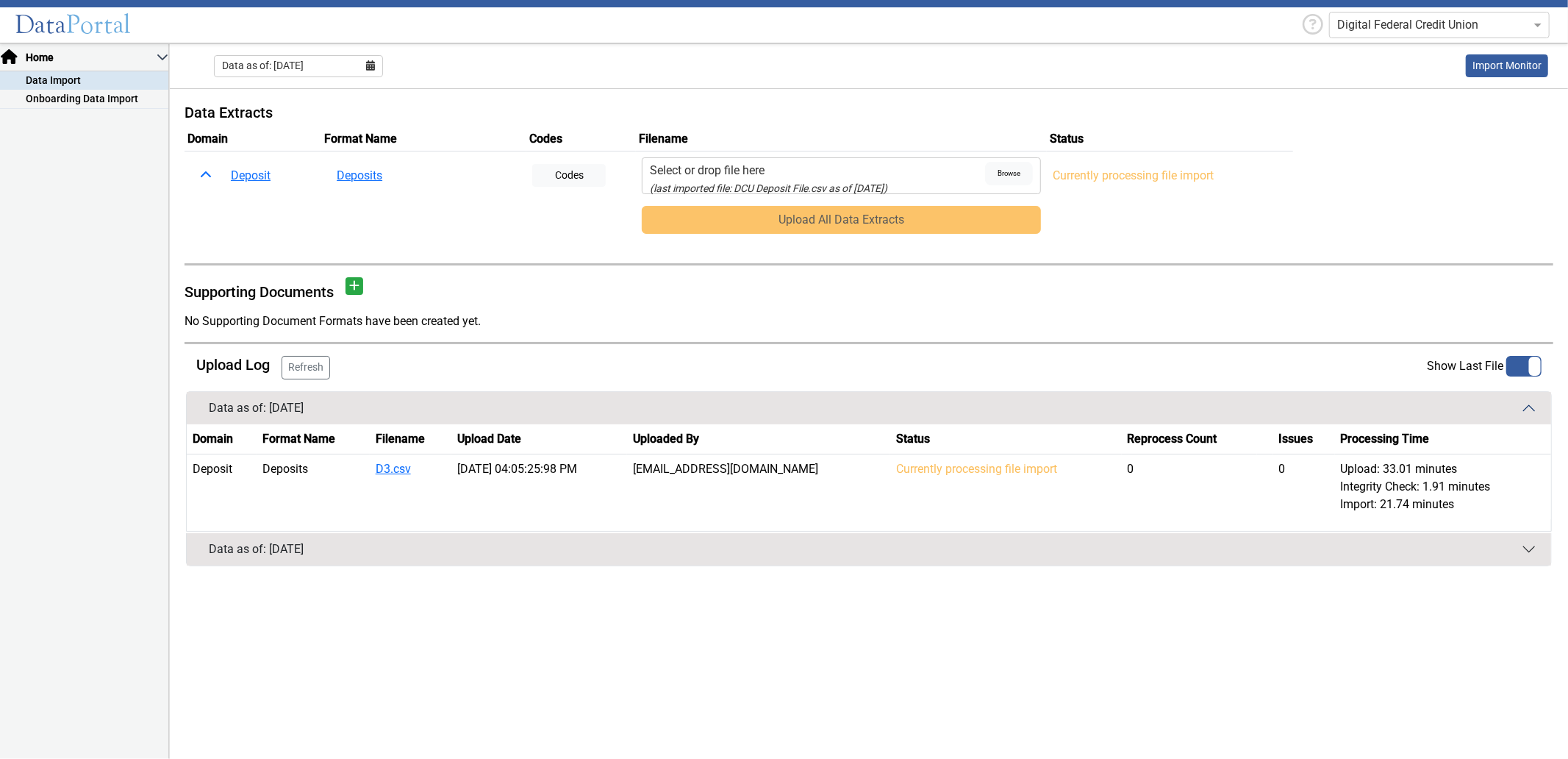
drag, startPoint x: 670, startPoint y: 182, endPoint x: 1114, endPoint y: 299, distance: 459.2
click at [1114, 299] on div "Supporting Documents" at bounding box center [869, 292] width 1369 height 29
